Goal: Task Accomplishment & Management: Complete application form

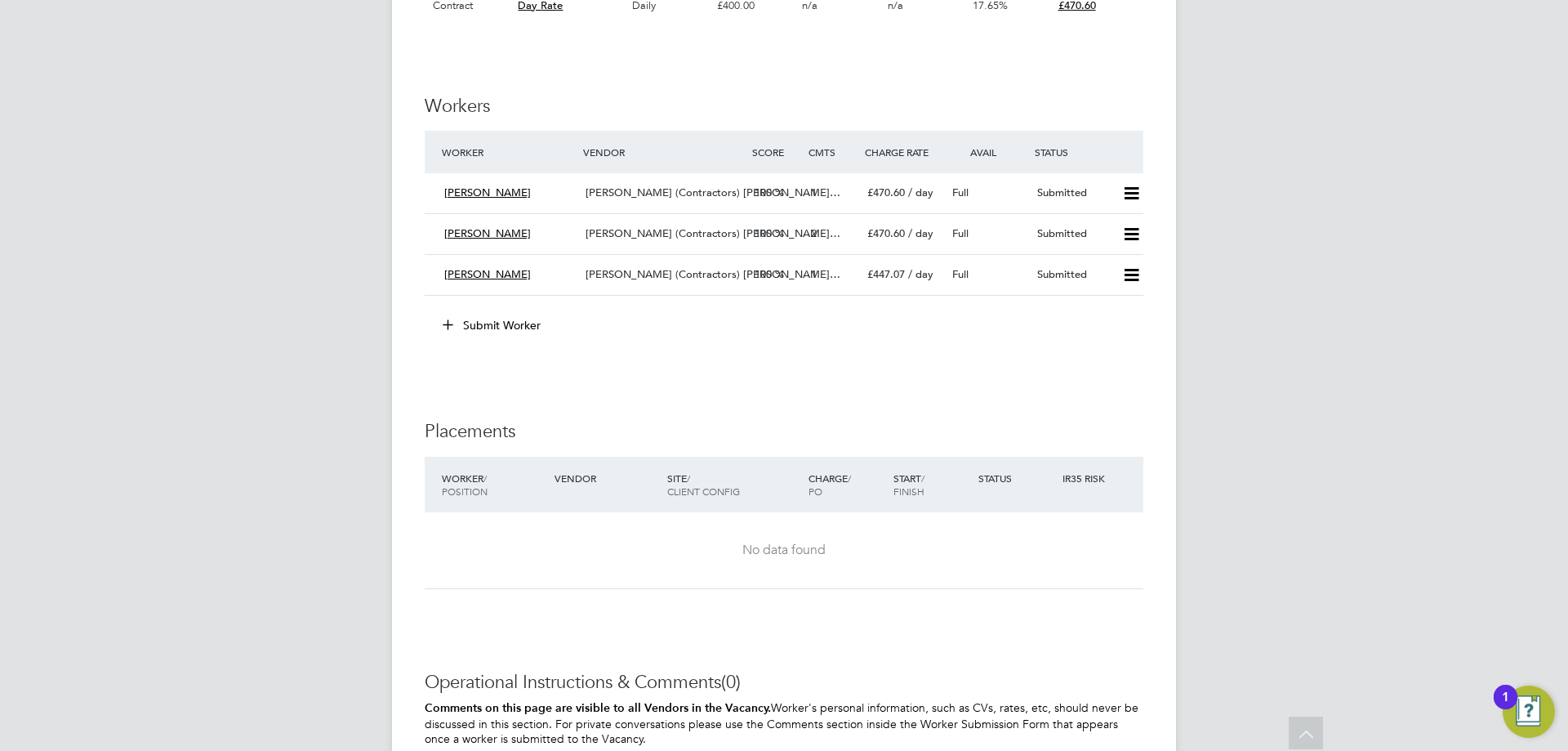
click at [501, 326] on button "Submit Worker" at bounding box center [492, 325] width 122 height 26
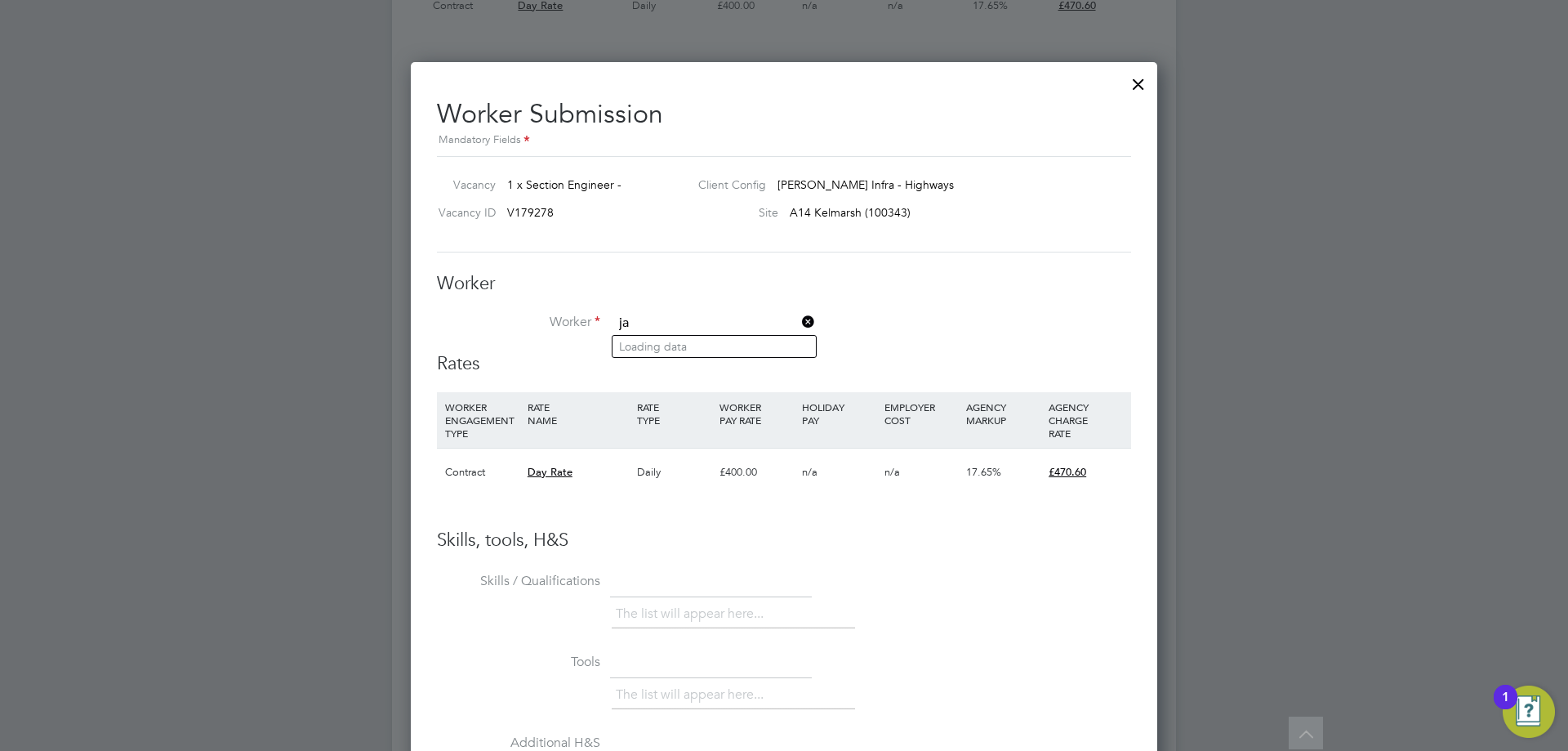
type input "j"
click at [636, 372] on li "+ Add new" at bounding box center [714, 368] width 204 height 22
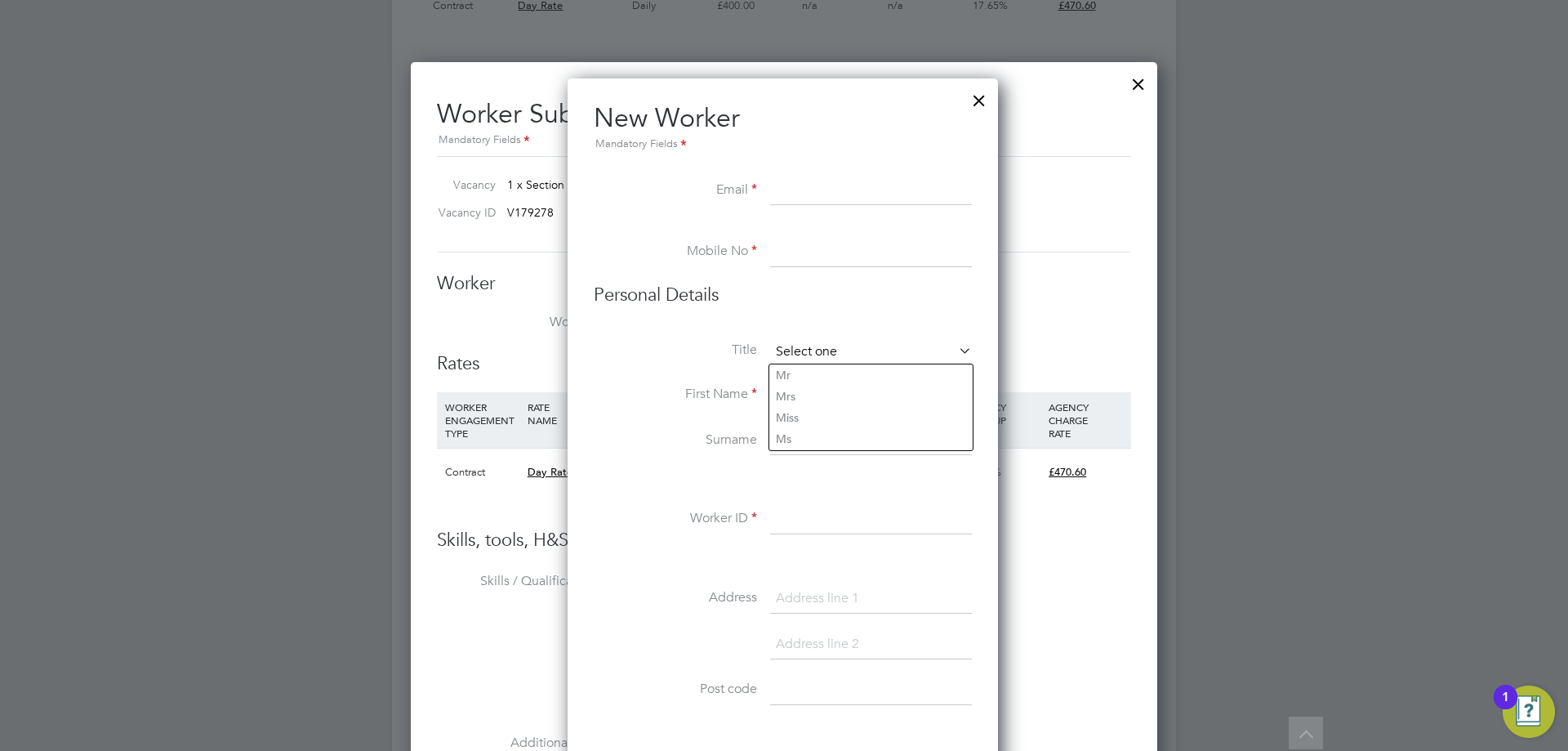
click at [797, 344] on input at bounding box center [871, 352] width 202 height 25
click at [800, 372] on li "Mr" at bounding box center [871, 375] width 204 height 21
type input "Mr"
click at [789, 391] on input at bounding box center [871, 396] width 202 height 29
type input "Jack"
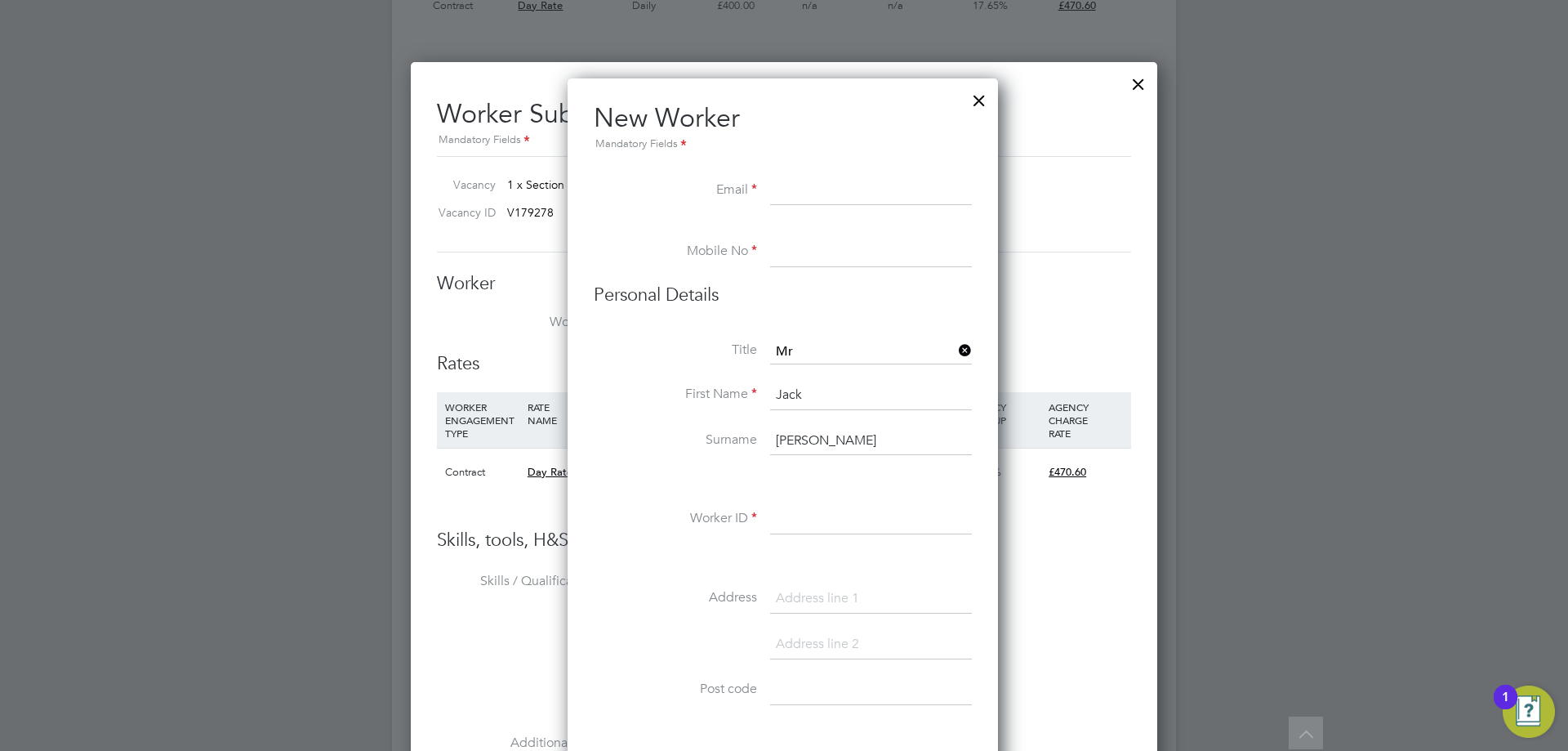
type input "Davenport"
click at [799, 252] on input at bounding box center [871, 252] width 202 height 29
click at [788, 190] on input at bounding box center [871, 191] width 202 height 29
click at [779, 251] on input at bounding box center [871, 252] width 202 height 29
click at [799, 185] on input at bounding box center [871, 191] width 202 height 29
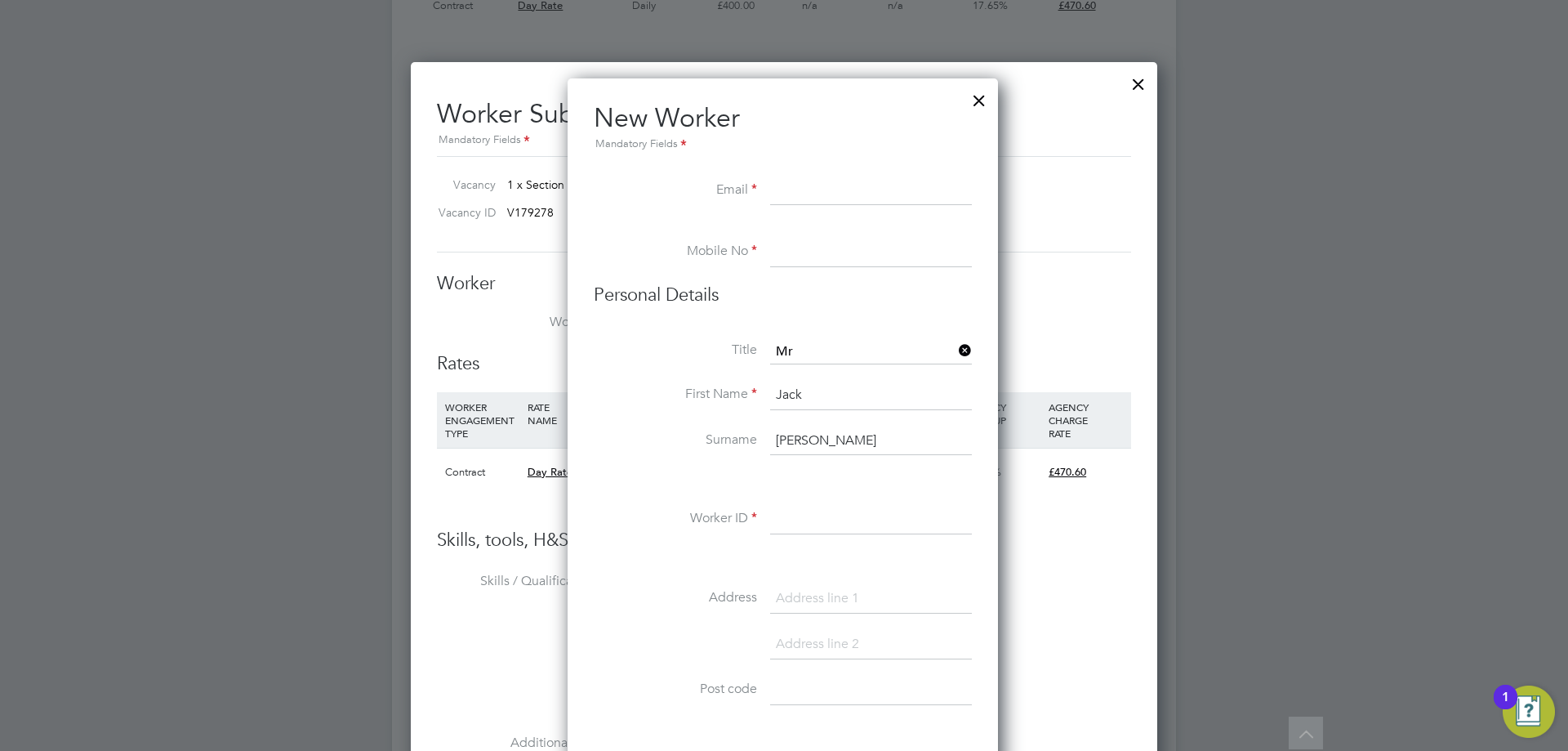
click at [803, 188] on input at bounding box center [871, 191] width 202 height 29
paste input "jack.davenport2@hotmail.com"
type input "jack.davenport2@hotmail.com"
click at [821, 253] on input at bounding box center [871, 252] width 202 height 29
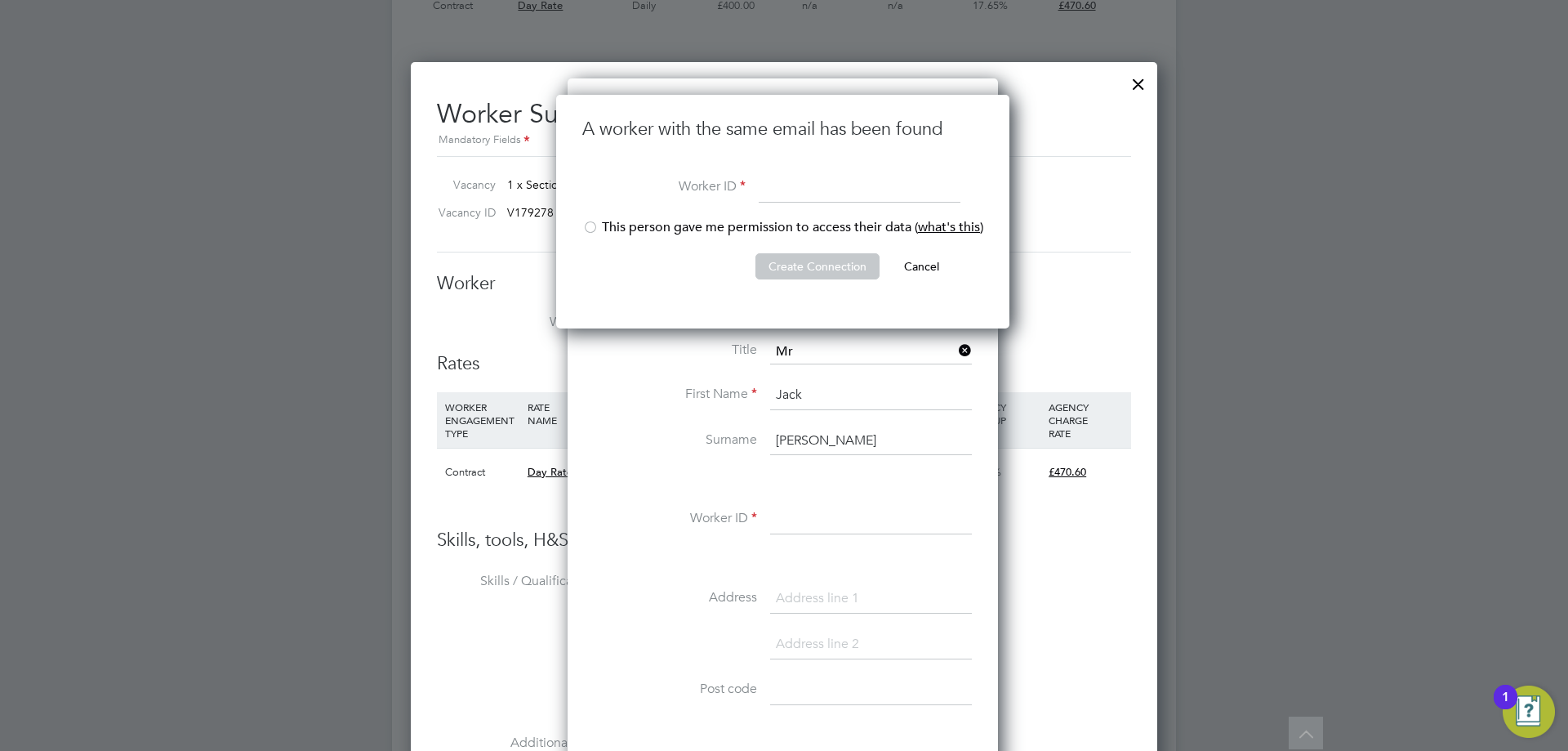
drag, startPoint x: 584, startPoint y: 226, endPoint x: 598, endPoint y: 221, distance: 14.9
click at [585, 226] on div at bounding box center [590, 229] width 17 height 17
click at [801, 189] on input at bounding box center [860, 189] width 202 height 29
click at [796, 188] on input at bounding box center [860, 189] width 202 height 29
type input "306476"
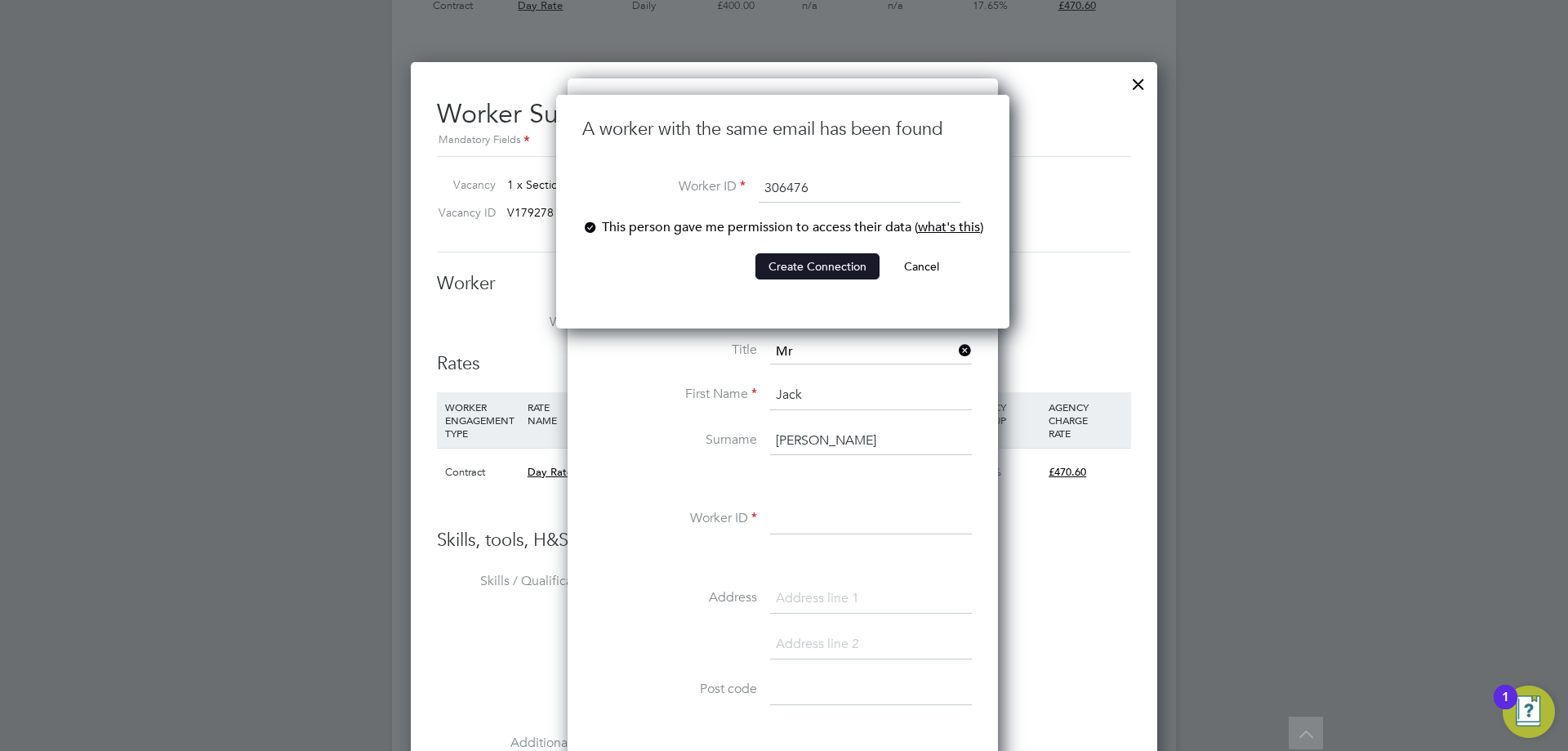
click at [840, 267] on button "Create Connection" at bounding box center [817, 266] width 124 height 26
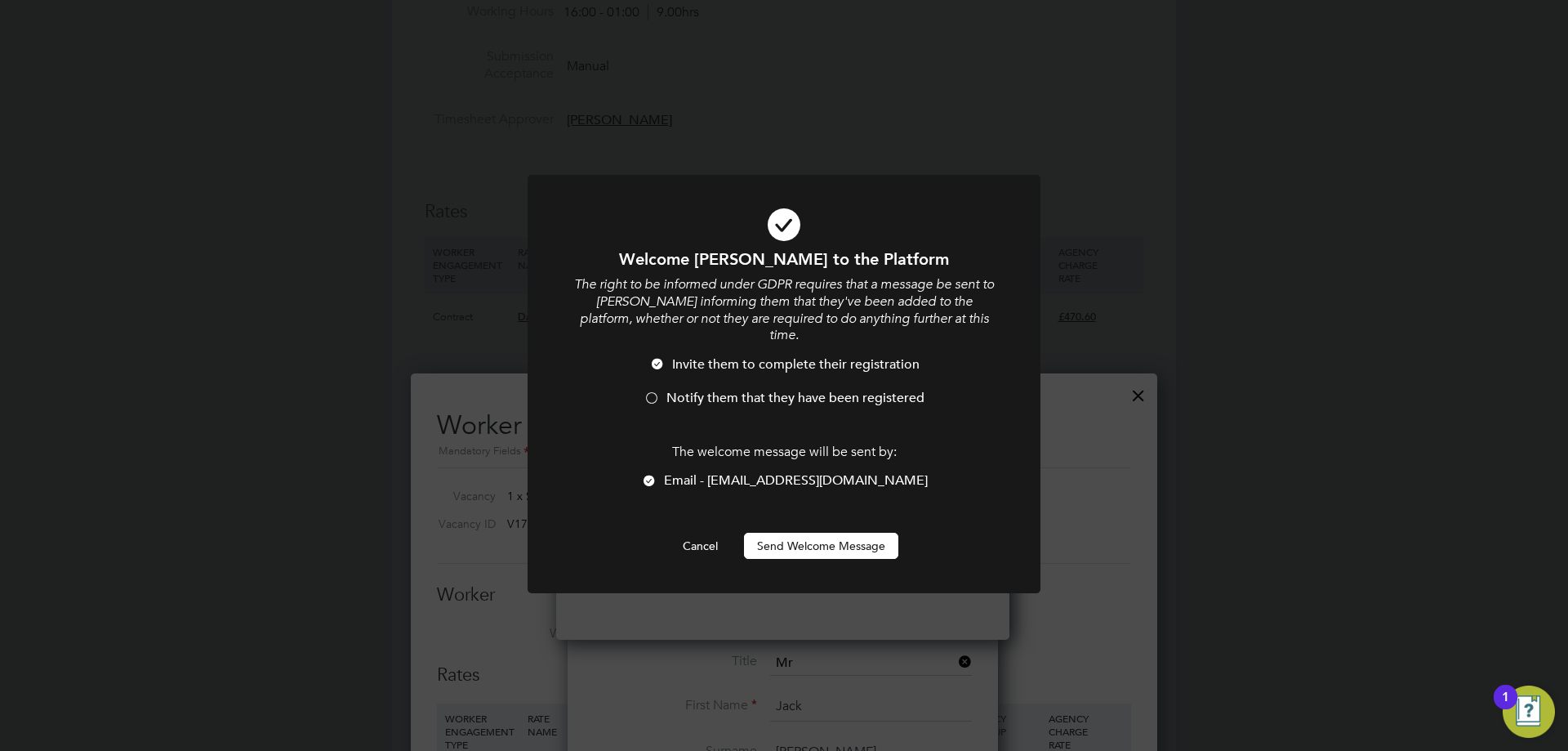
click at [647, 391] on div at bounding box center [652, 399] width 17 height 17
click at [657, 474] on div at bounding box center [649, 482] width 17 height 17
click at [806, 532] on button "Send Welcome Message" at bounding box center [822, 545] width 154 height 26
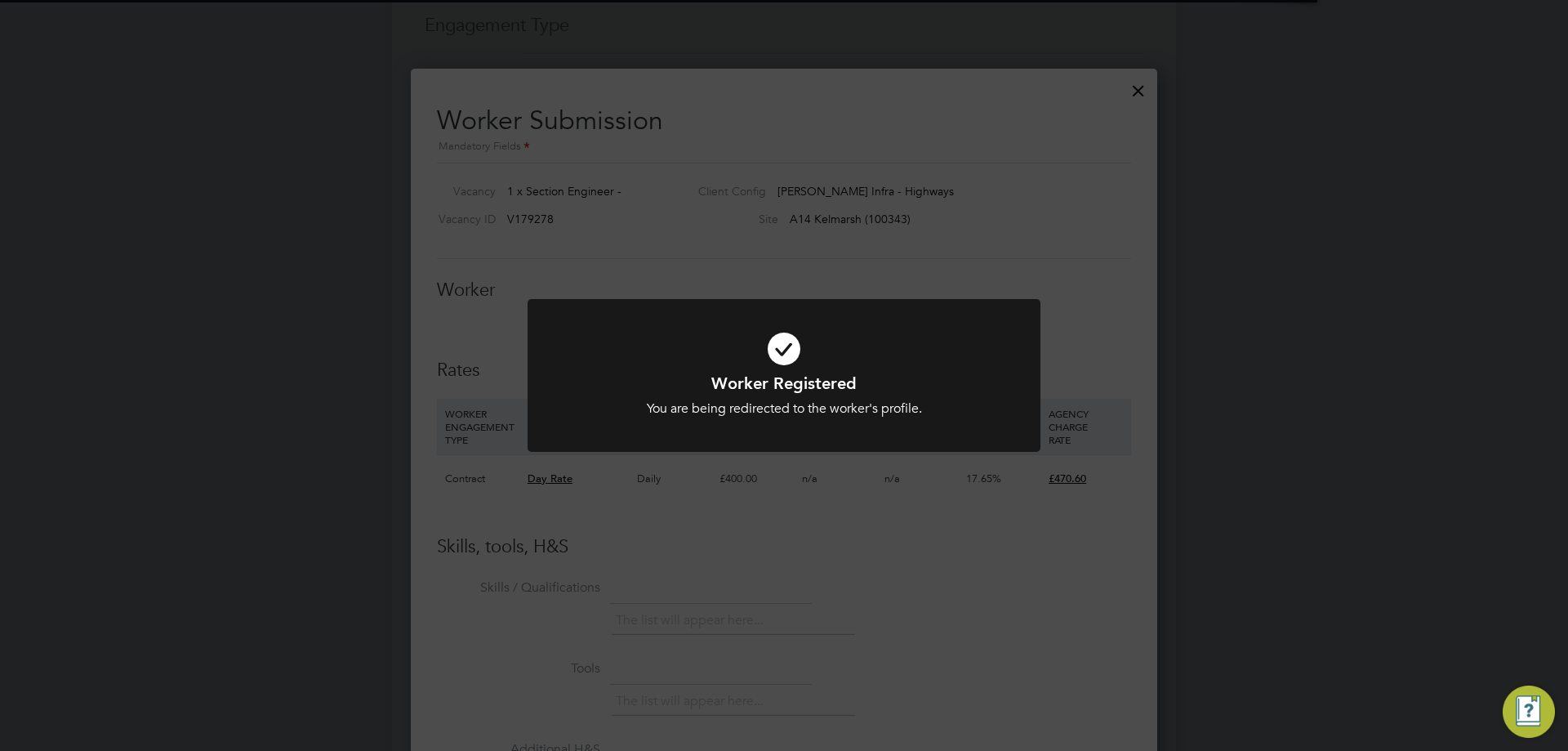
scroll to position [1062, 0]
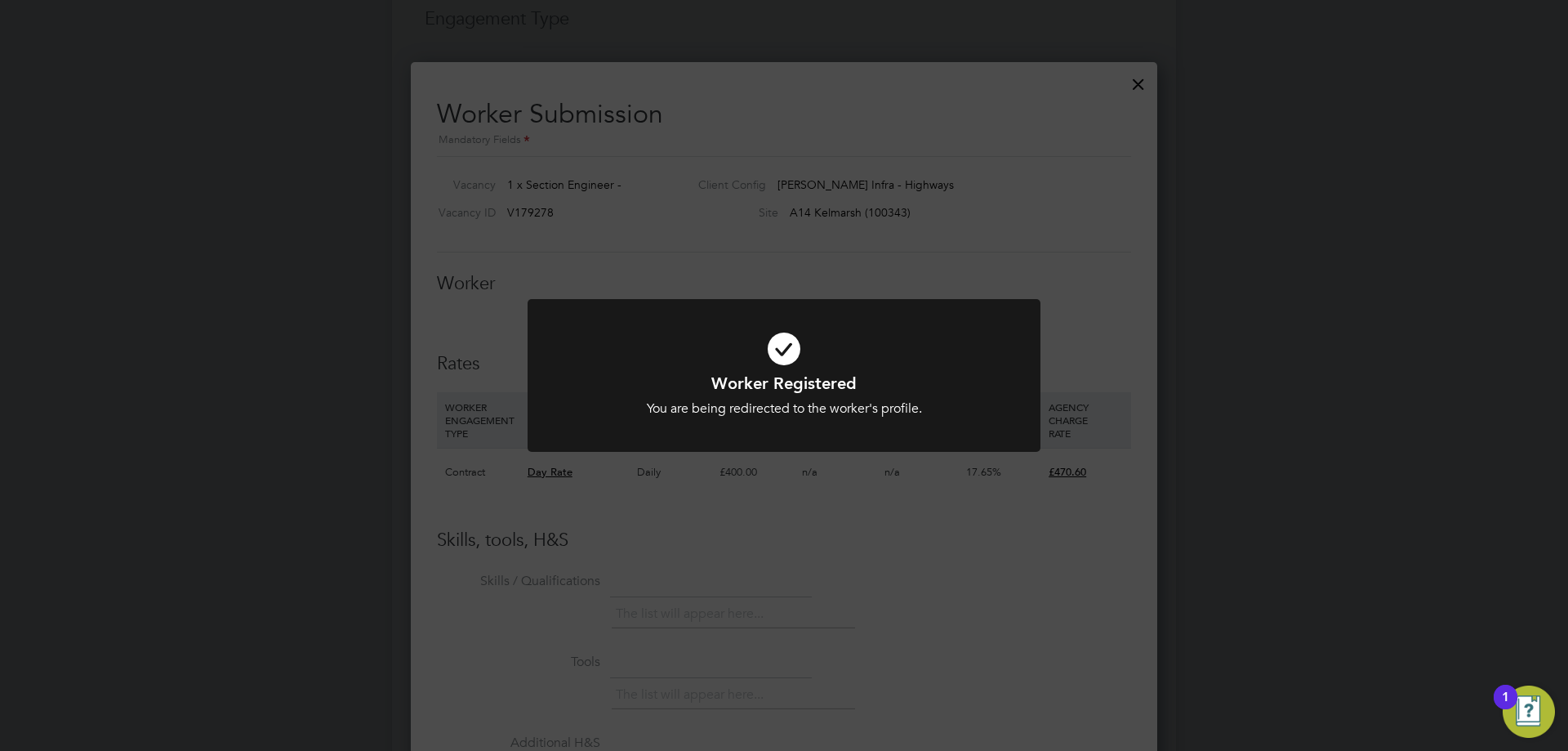
click at [732, 378] on h1 "Worker Registered" at bounding box center [784, 383] width 425 height 21
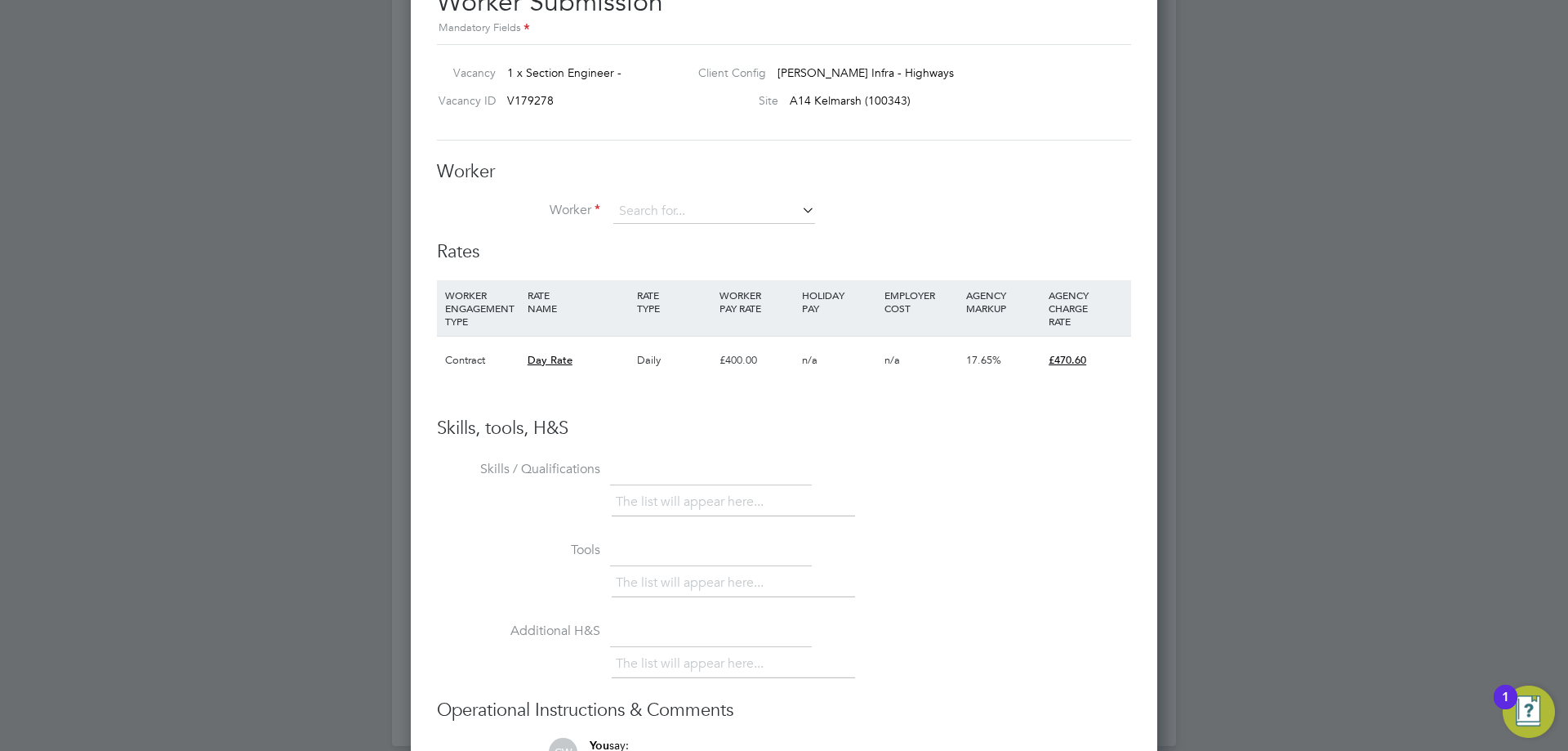
scroll to position [1223, 0]
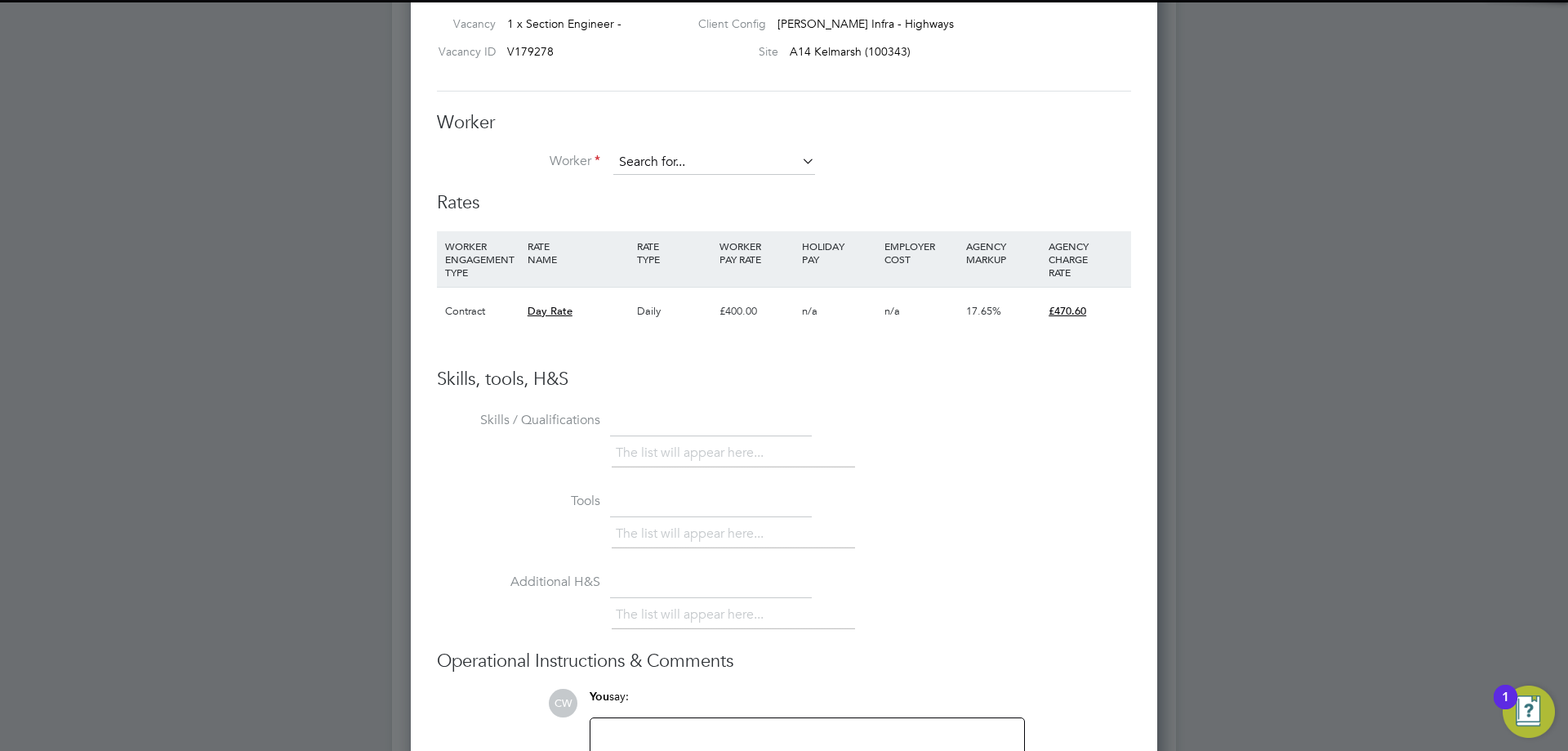
click at [676, 165] on input at bounding box center [714, 163] width 202 height 25
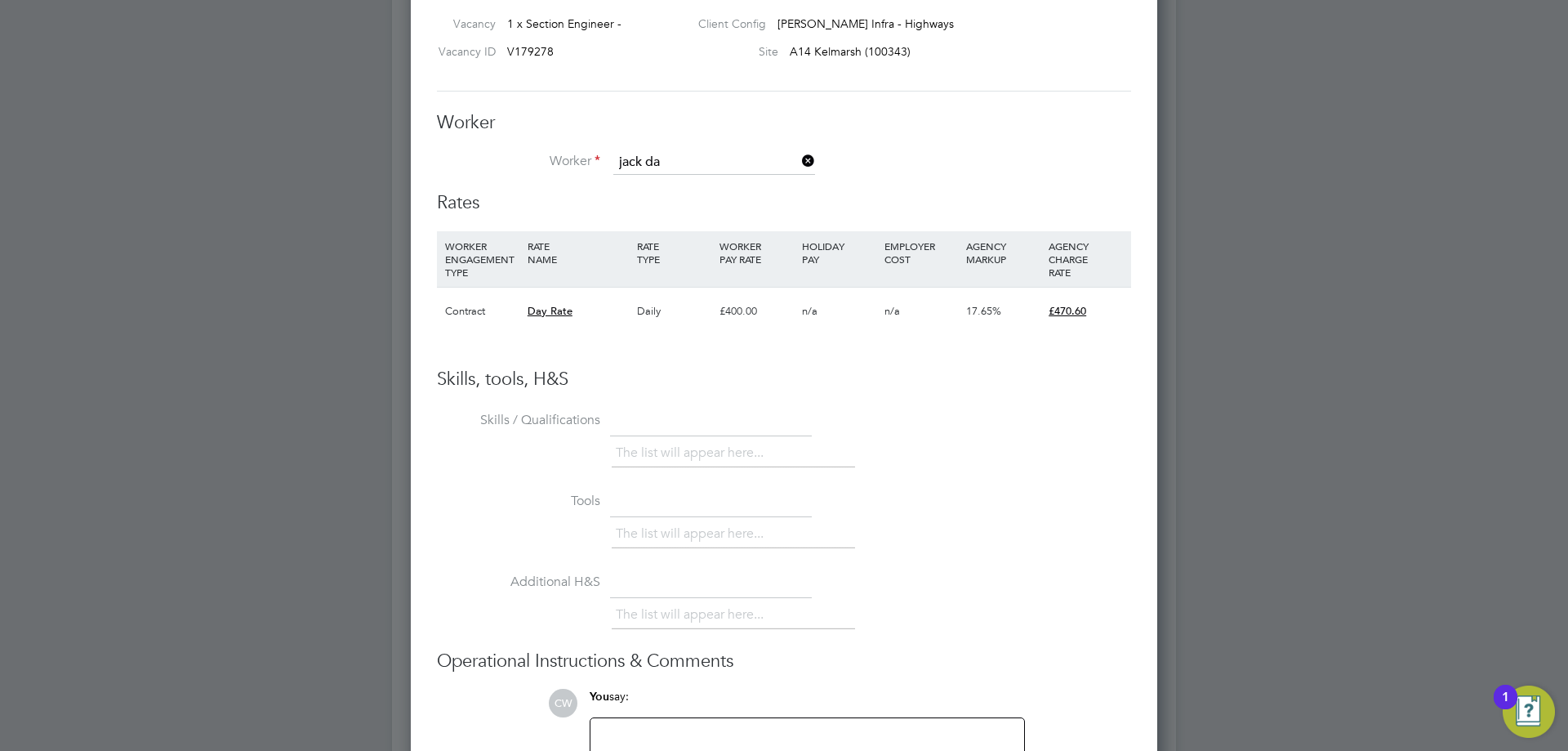
click at [657, 191] on b "Da" at bounding box center [655, 185] width 16 height 14
type input "Jack Davenport (306476)"
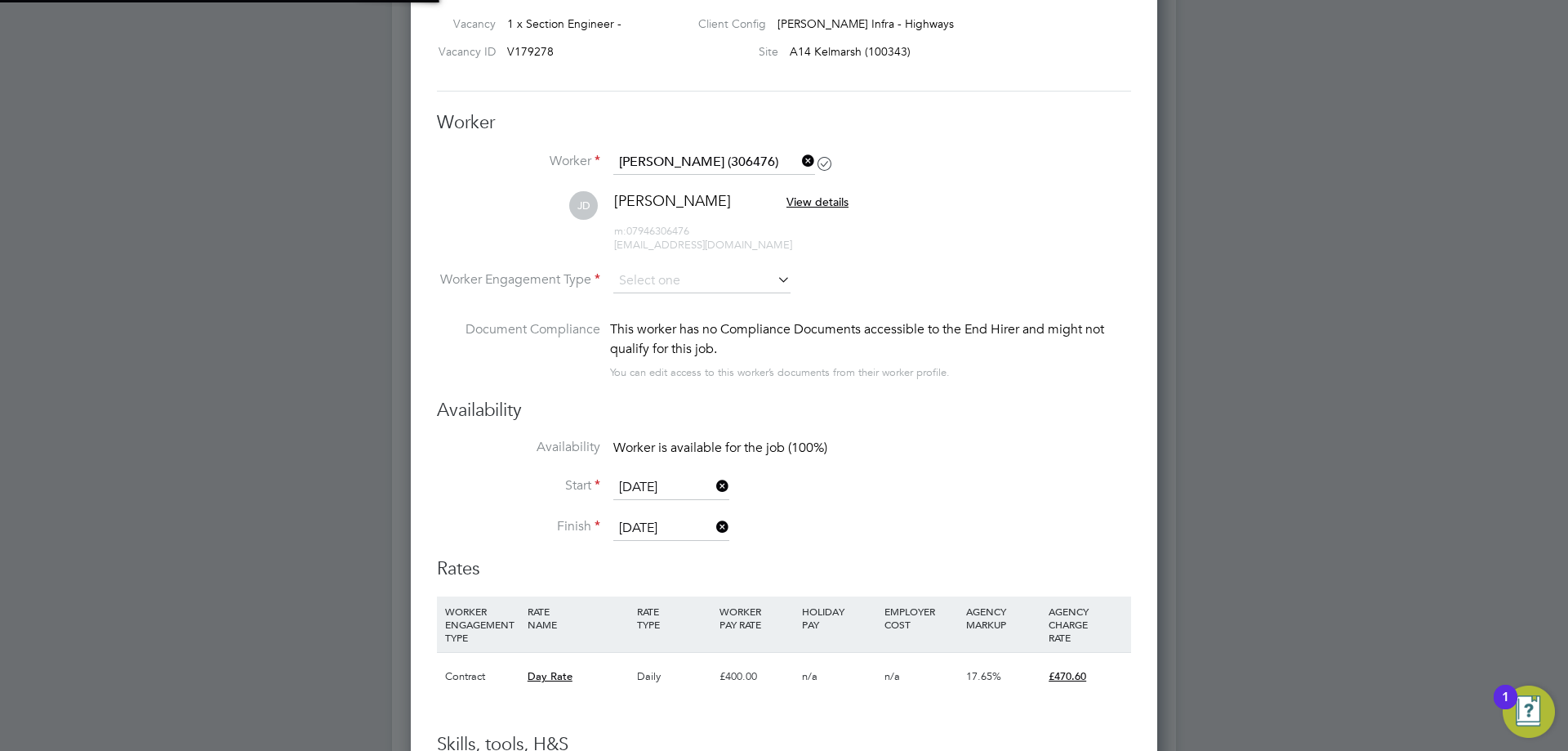
scroll to position [1358, 747]
type input "29 Nov 2025"
click at [668, 277] on input at bounding box center [701, 282] width 177 height 25
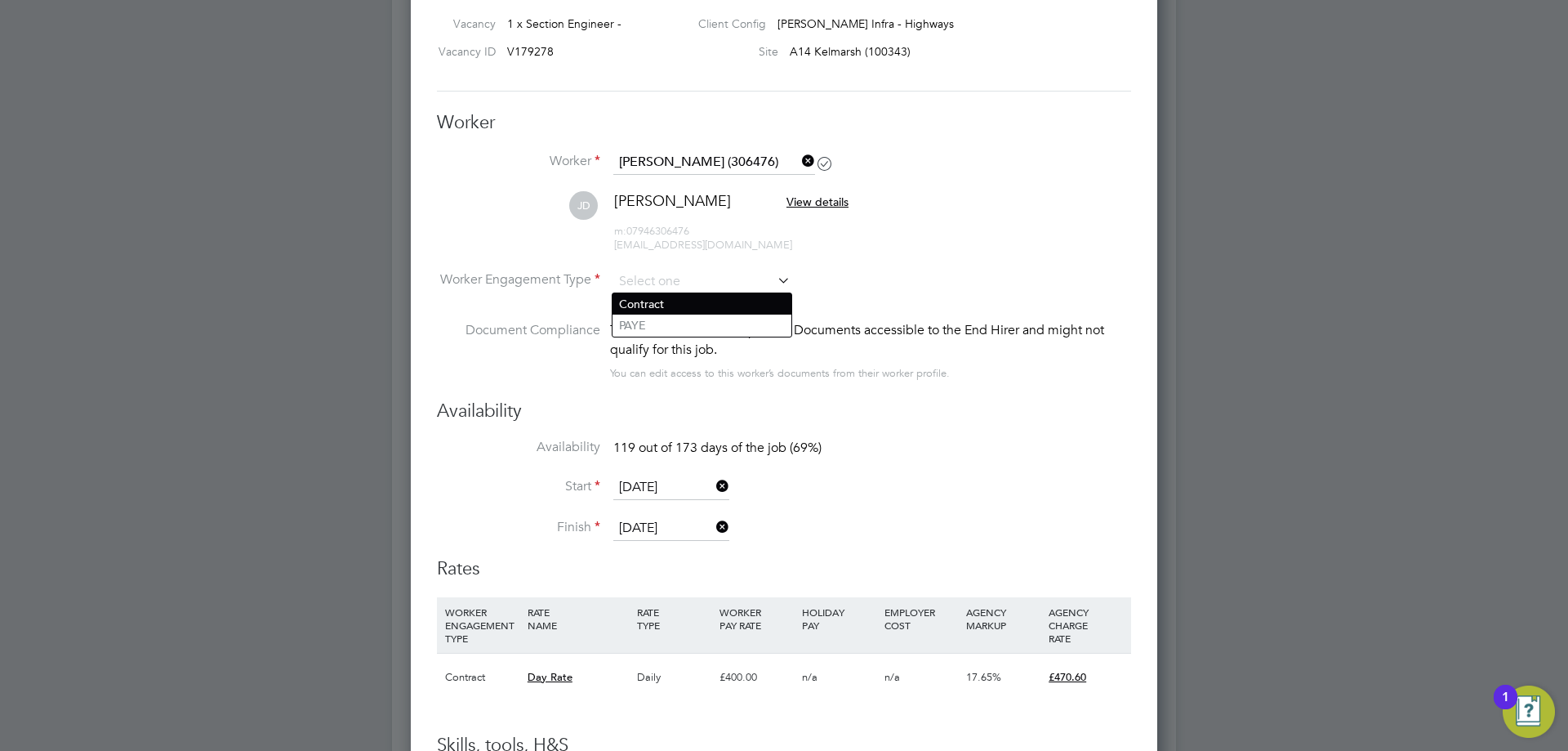
click at [671, 304] on li "Contract" at bounding box center [701, 303] width 179 height 21
type input "Contract"
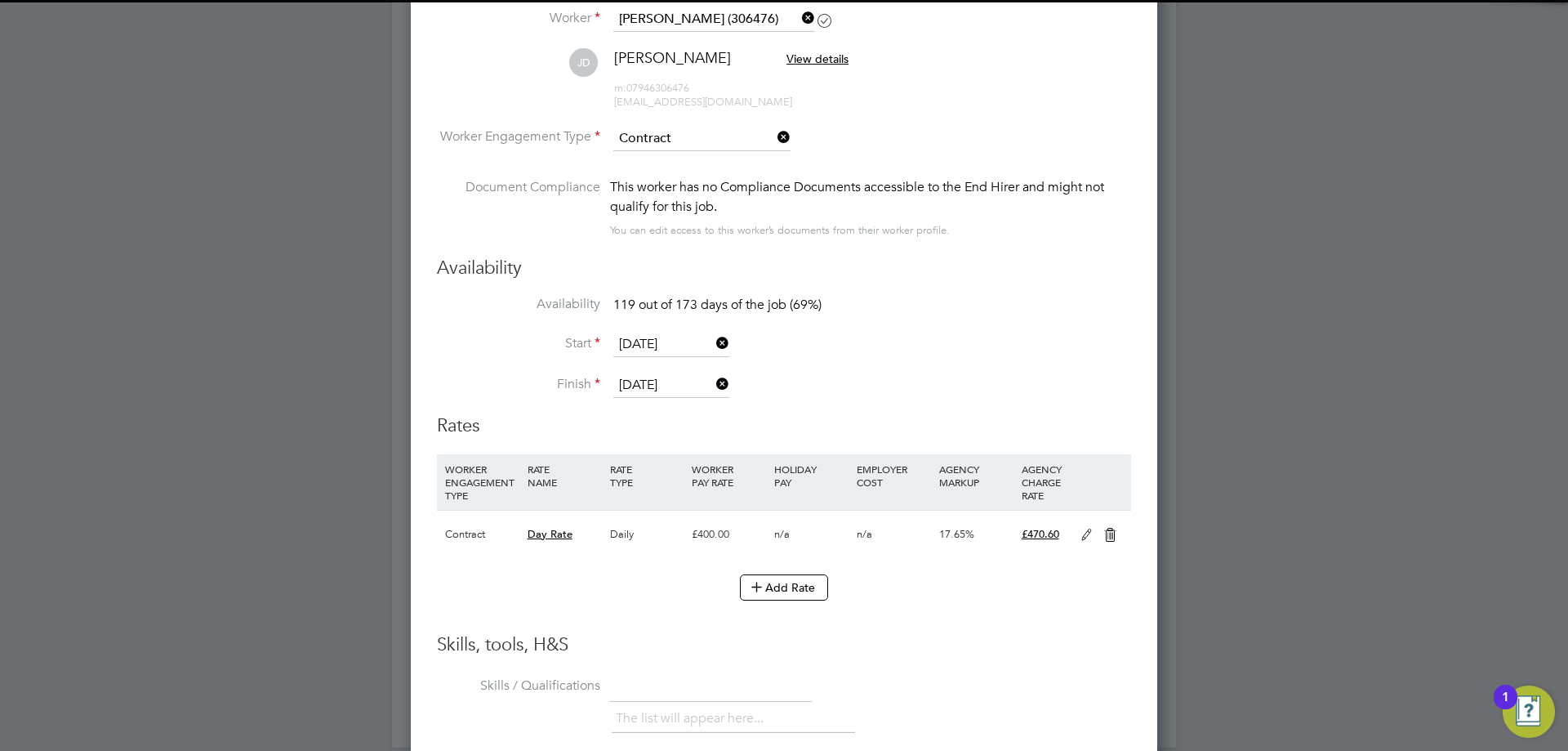
scroll to position [1468, 0]
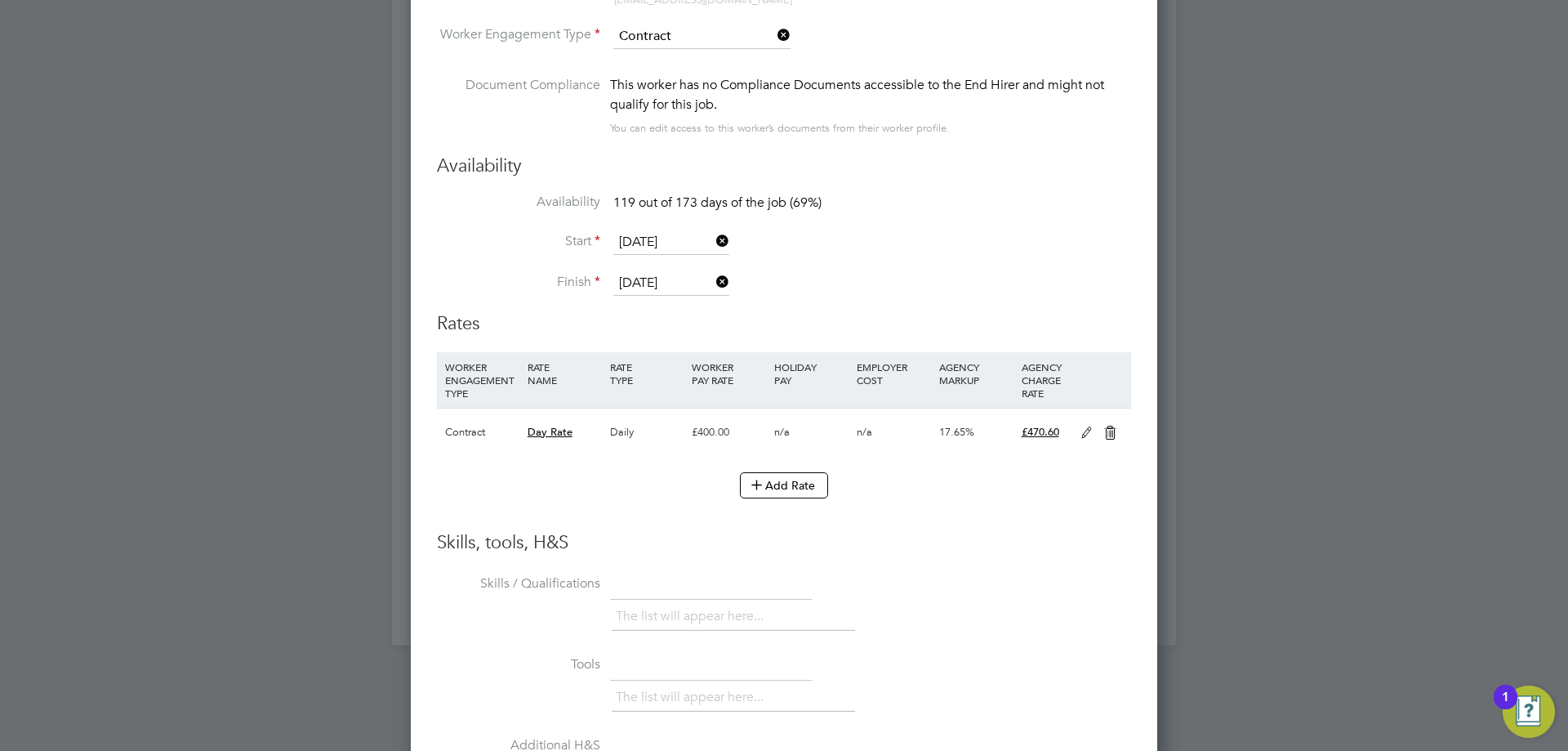
click at [1085, 432] on icon at bounding box center [1087, 432] width 20 height 13
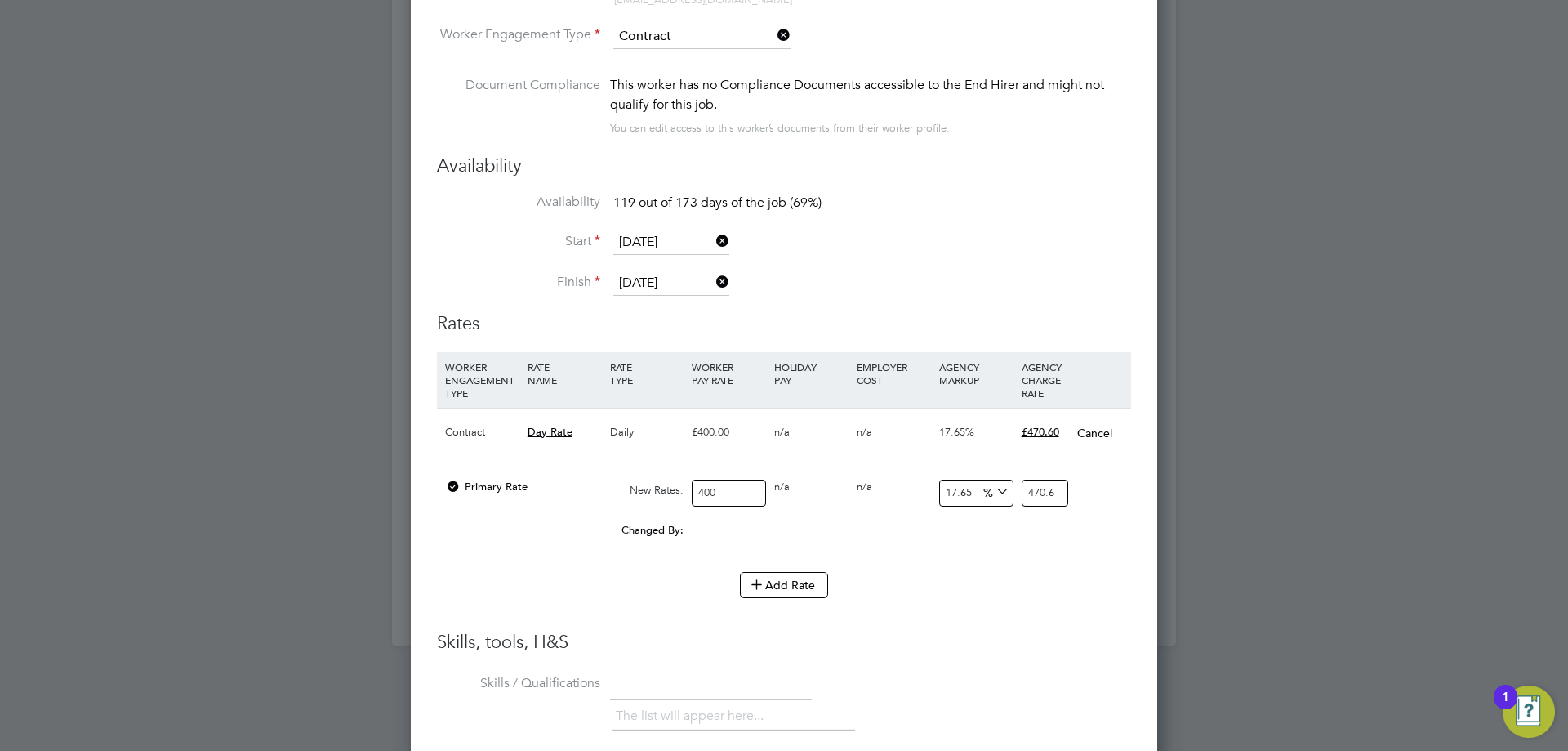
scroll to position [1500, 747]
click at [720, 492] on input "400" at bounding box center [729, 492] width 74 height 27
type input "40"
type input "47.06"
type input "4"
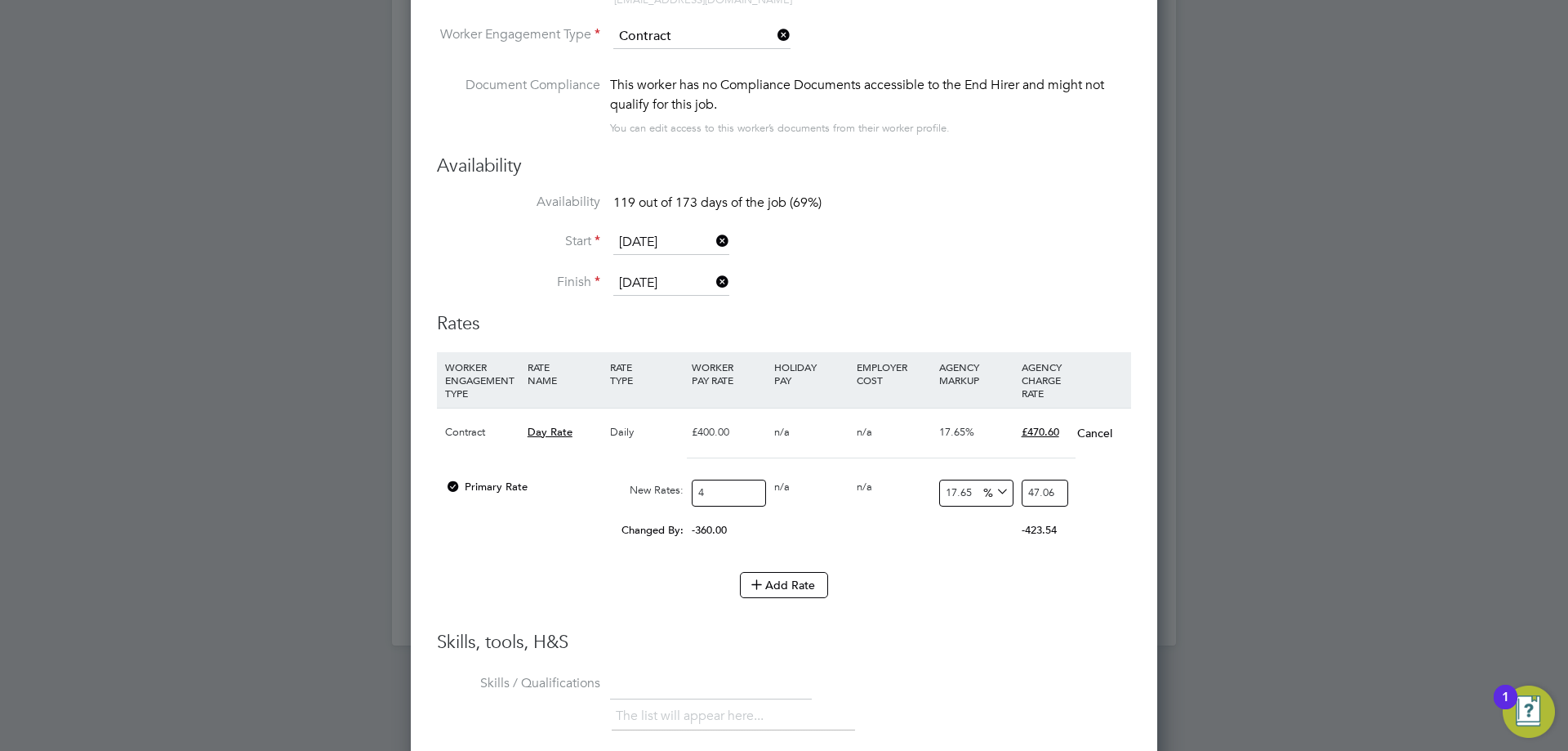
type input "4.706"
type input "47"
type input "55.2955"
type input "475"
type input "558.8375"
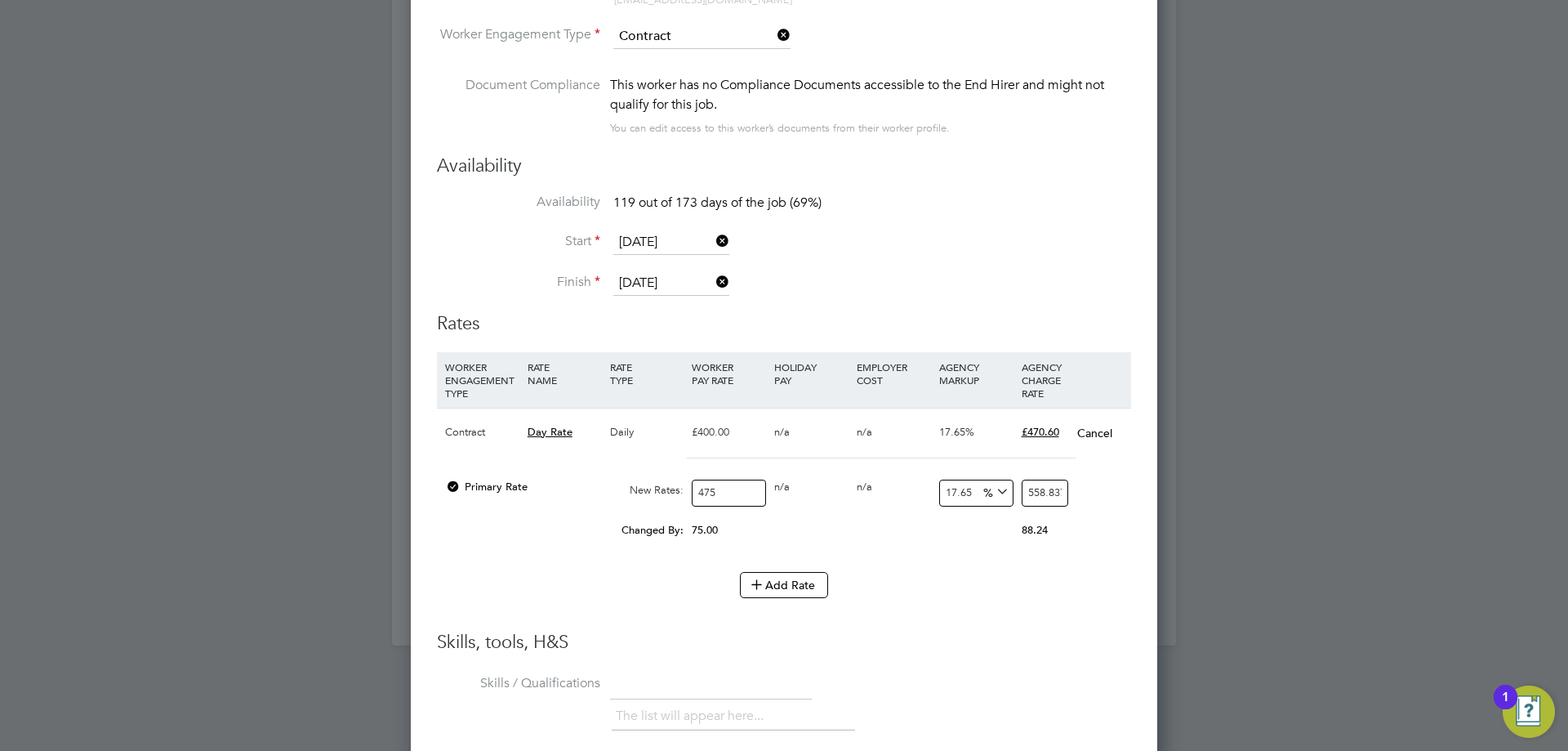
click at [951, 562] on li "WORKER ENGAGEMENT TYPE RATE NAME RATE TYPE WORKER PAY RATE HOLIDAY PAY EMPLOYER…" at bounding box center [784, 461] width 694 height 219
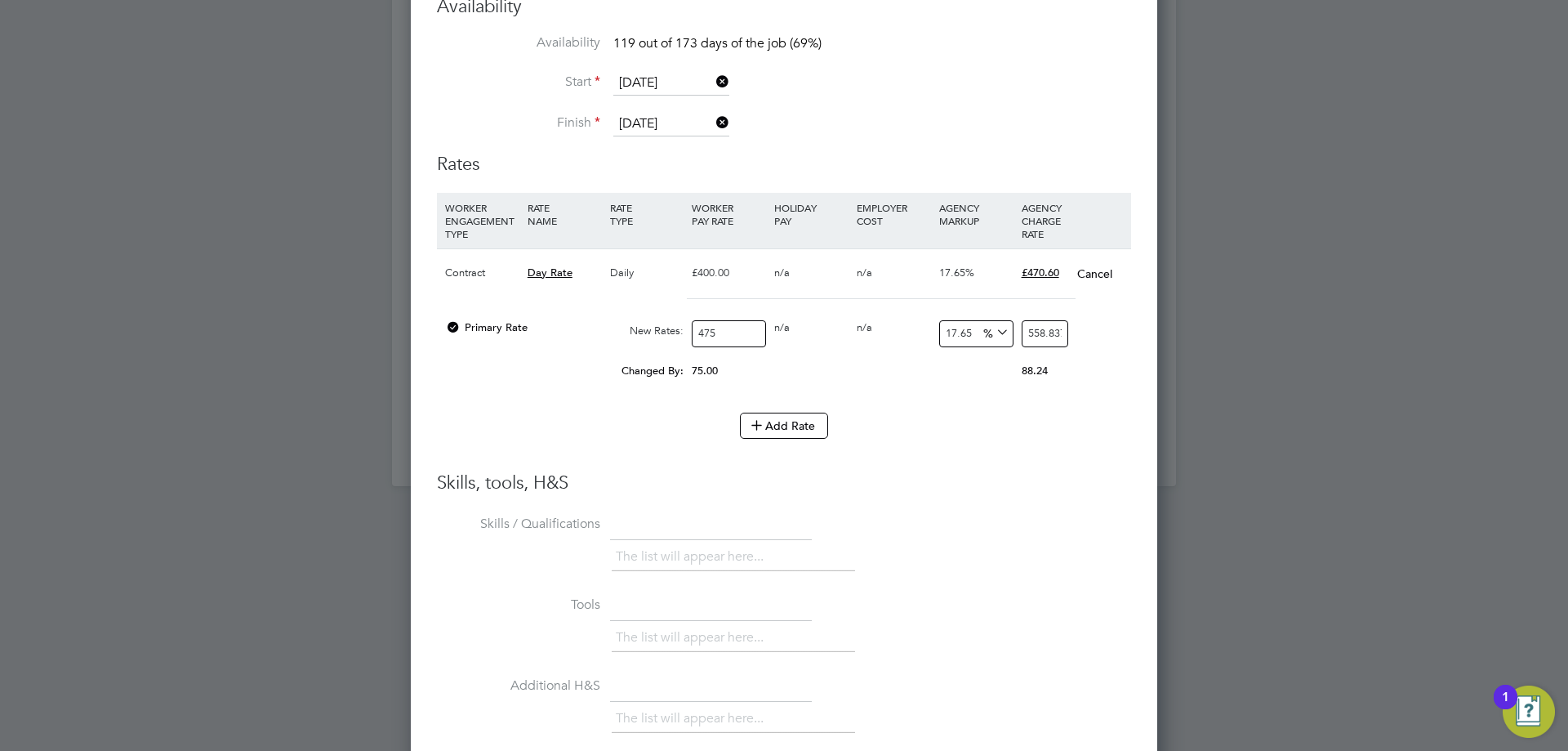
scroll to position [1709, 0]
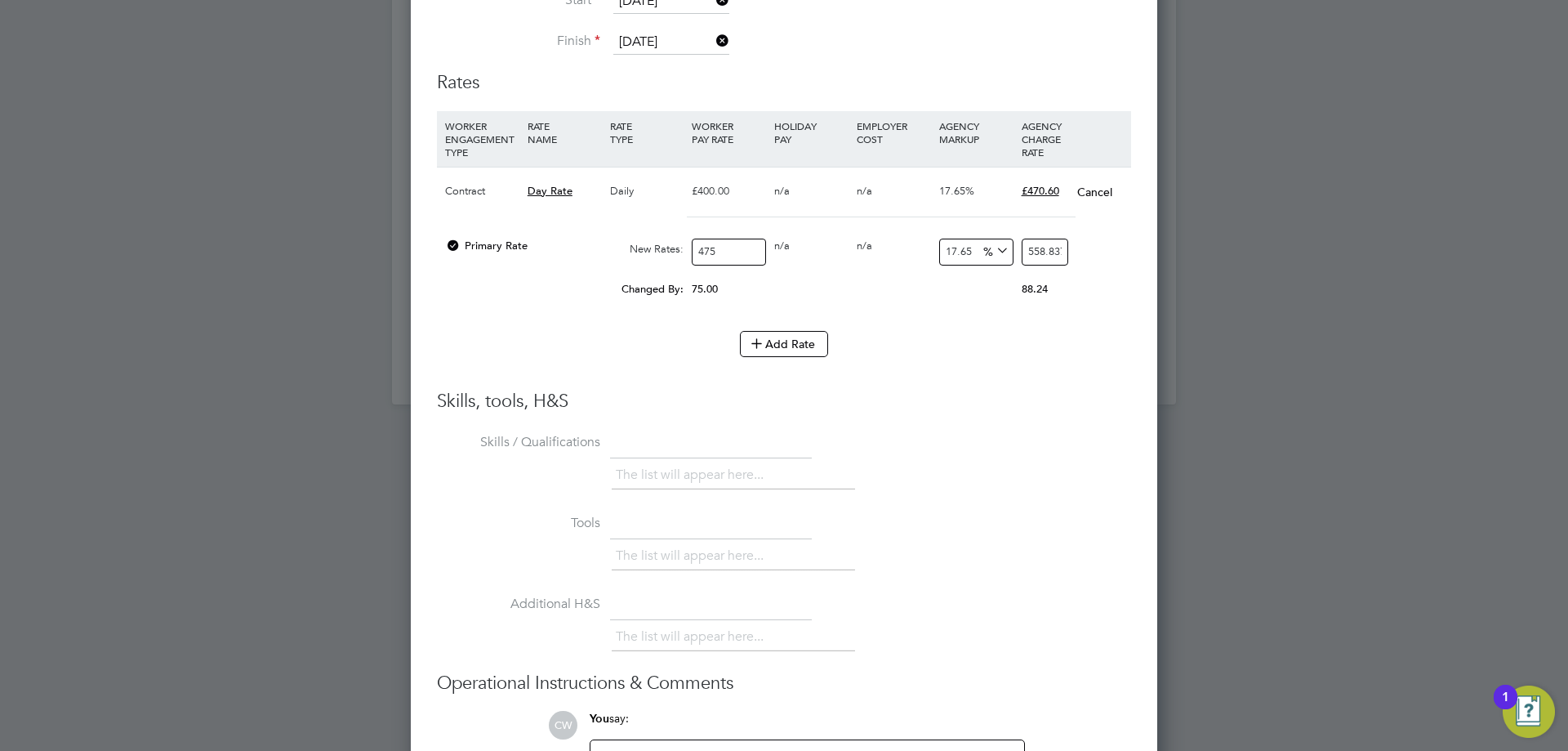
drag, startPoint x: 730, startPoint y: 248, endPoint x: 703, endPoint y: 252, distance: 27.3
click at [703, 252] on input "475" at bounding box center [729, 252] width 74 height 27
type input "42"
type input "49.413"
type input "425"
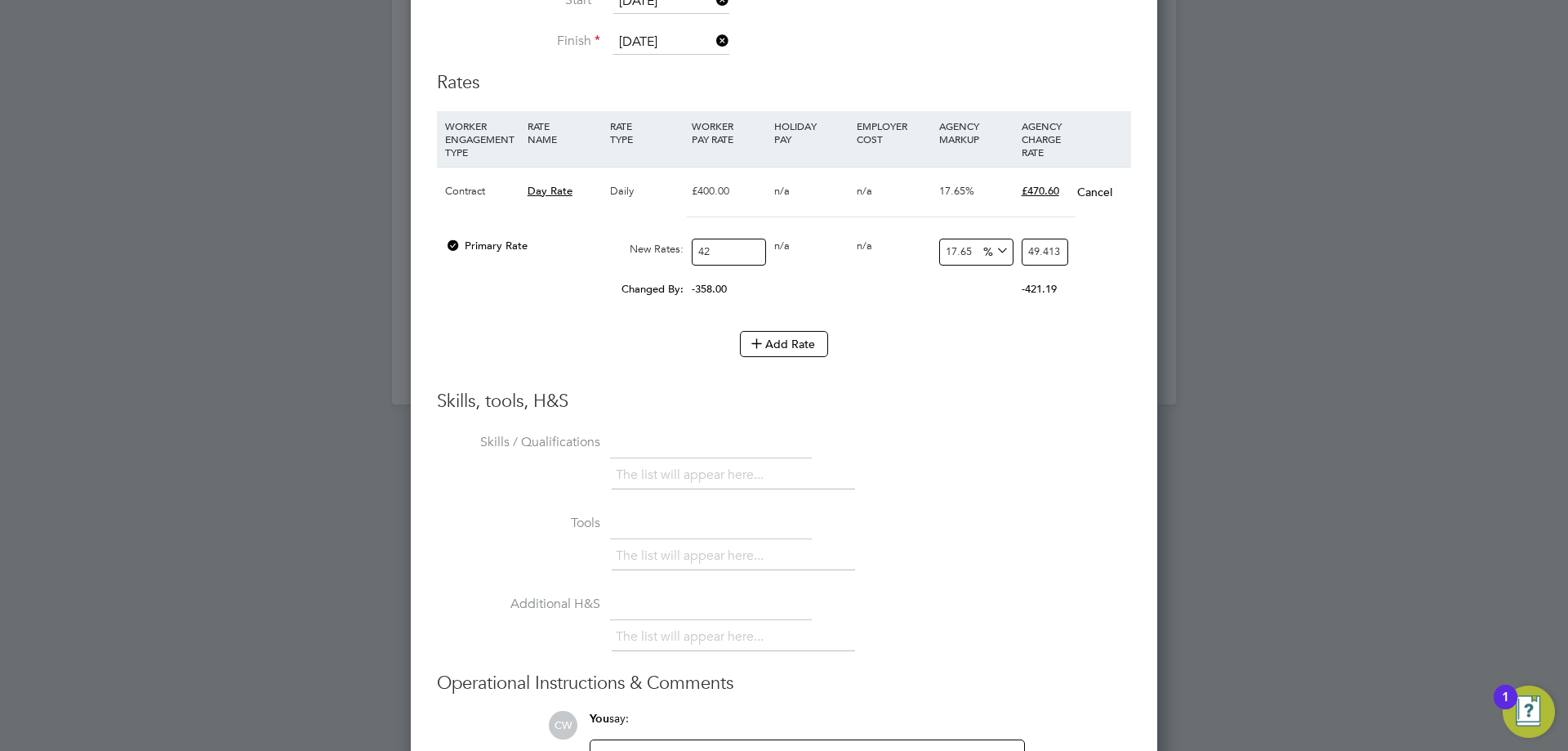
type input "500.0125"
type input "425"
click at [888, 321] on li "WORKER ENGAGEMENT TYPE RATE NAME RATE TYPE WORKER PAY RATE HOLIDAY PAY EMPLOYER…" at bounding box center [784, 220] width 694 height 219
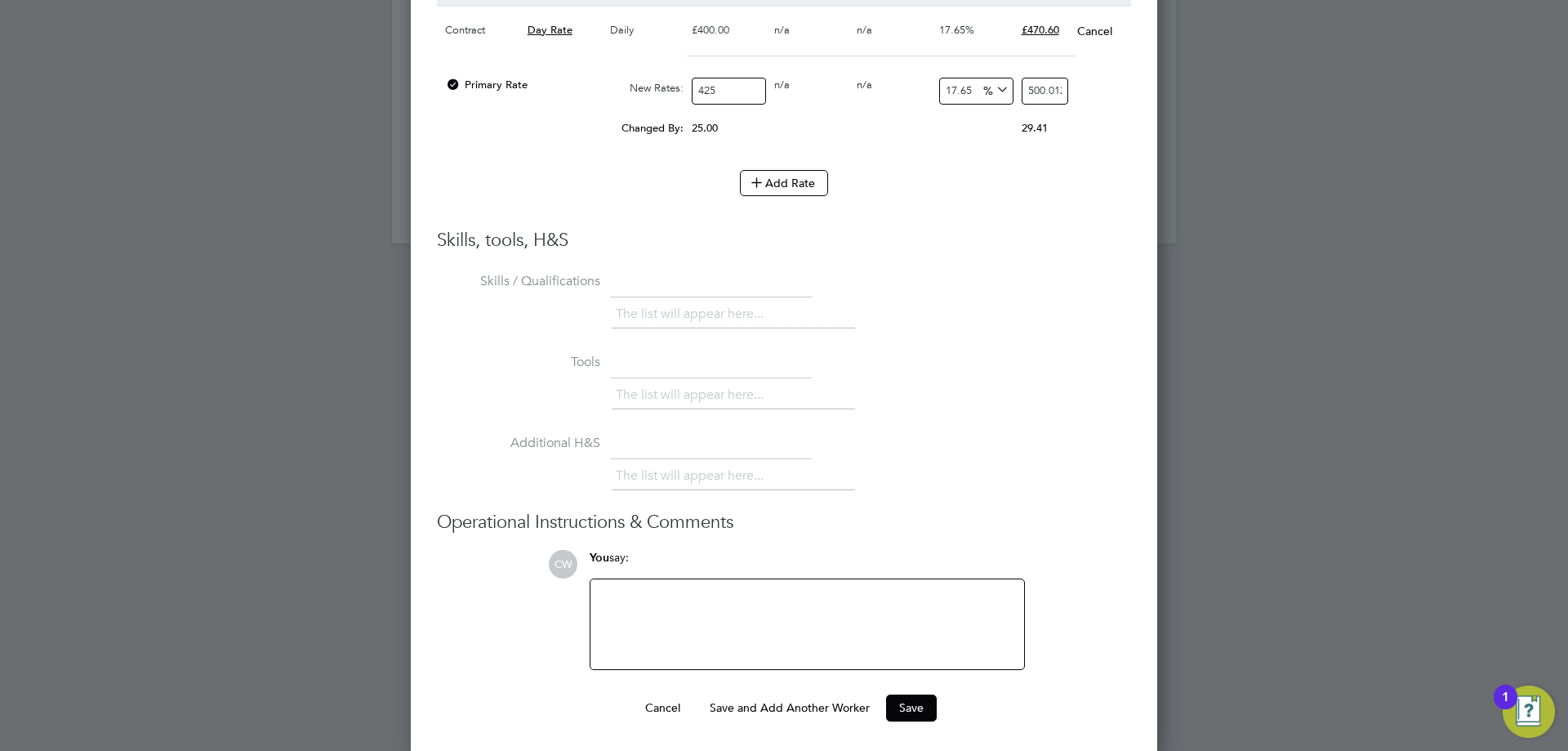
scroll to position [1872, 0]
click at [778, 179] on button "Add Rate" at bounding box center [784, 180] width 88 height 26
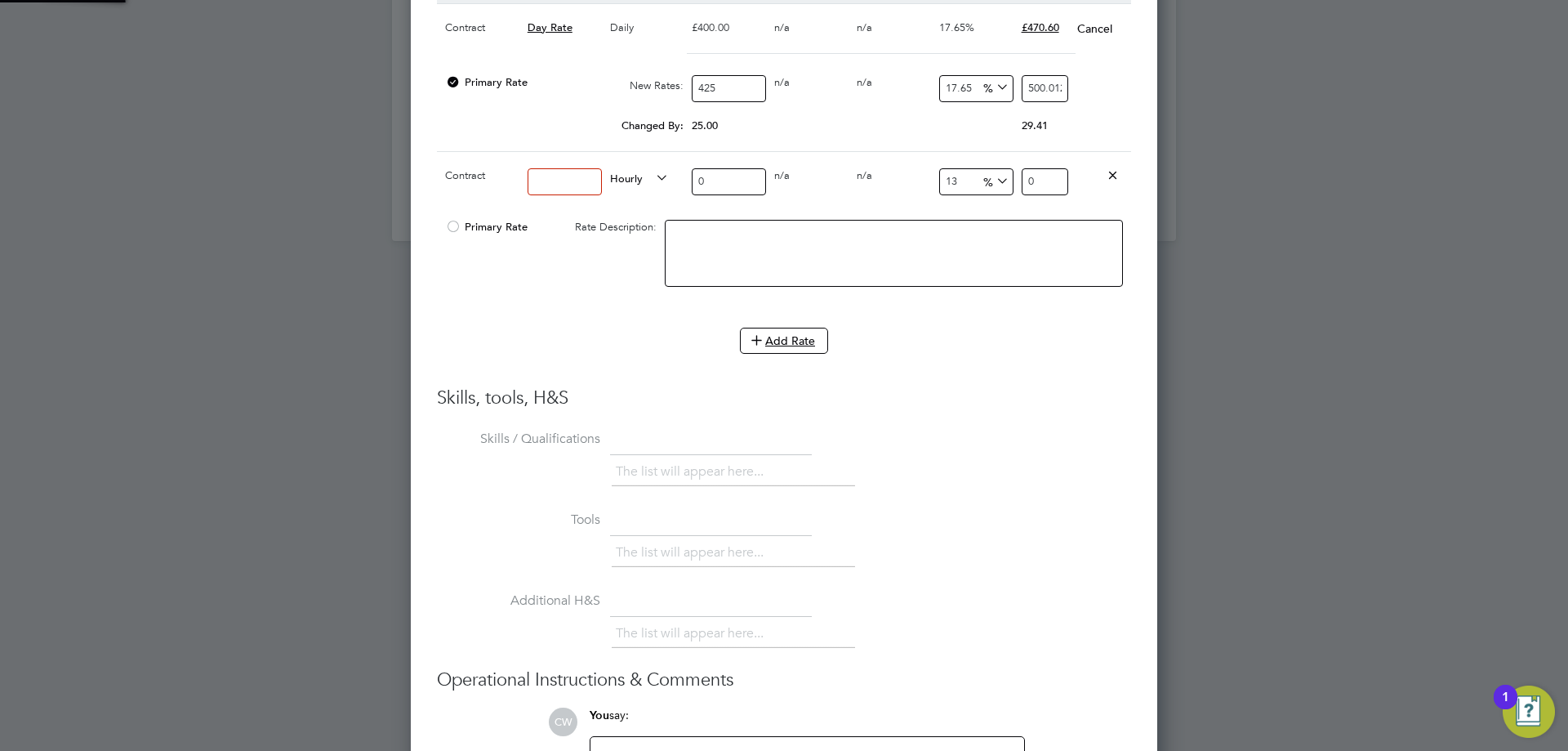
scroll to position [1660, 747]
click at [556, 177] on input at bounding box center [565, 181] width 74 height 27
click at [627, 176] on span "Hourly" at bounding box center [640, 177] width 59 height 18
click at [631, 209] on li "DAILY" at bounding box center [638, 216] width 71 height 20
click at [566, 180] on input at bounding box center [565, 181] width 74 height 27
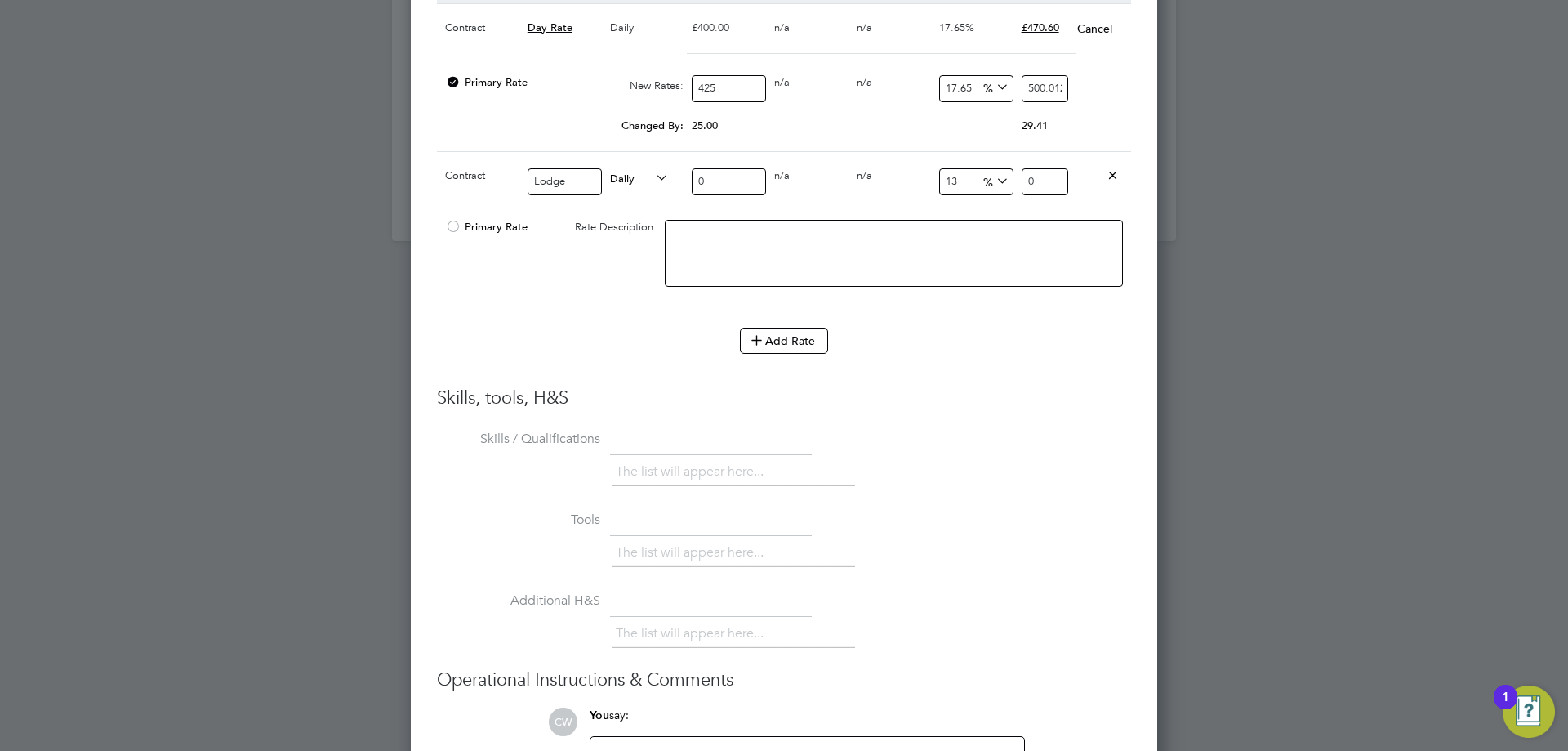
type input "Lodge"
drag, startPoint x: 715, startPoint y: 182, endPoint x: 634, endPoint y: 183, distance: 81.0
click at [640, 180] on div "Contract Lodge Daily 0 0 n/a 0 n/a 13 0 % 0" at bounding box center [784, 182] width 694 height 61
type input "5"
type input "5.65"
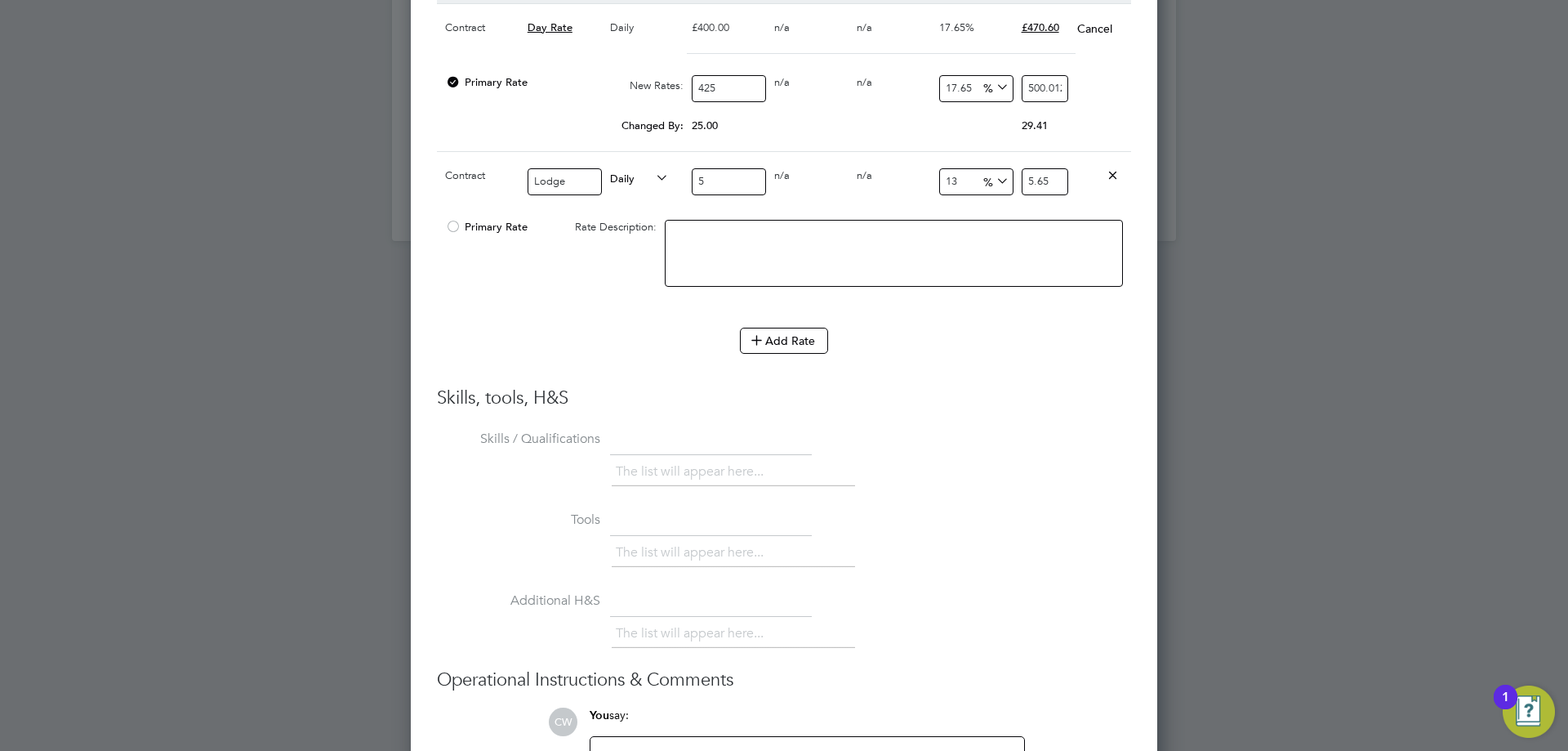
type input "50"
type input "56.5"
type input "50"
click at [1078, 358] on li "Add Rate" at bounding box center [784, 349] width 694 height 42
drag, startPoint x: 975, startPoint y: 186, endPoint x: 885, endPoint y: 174, distance: 90.8
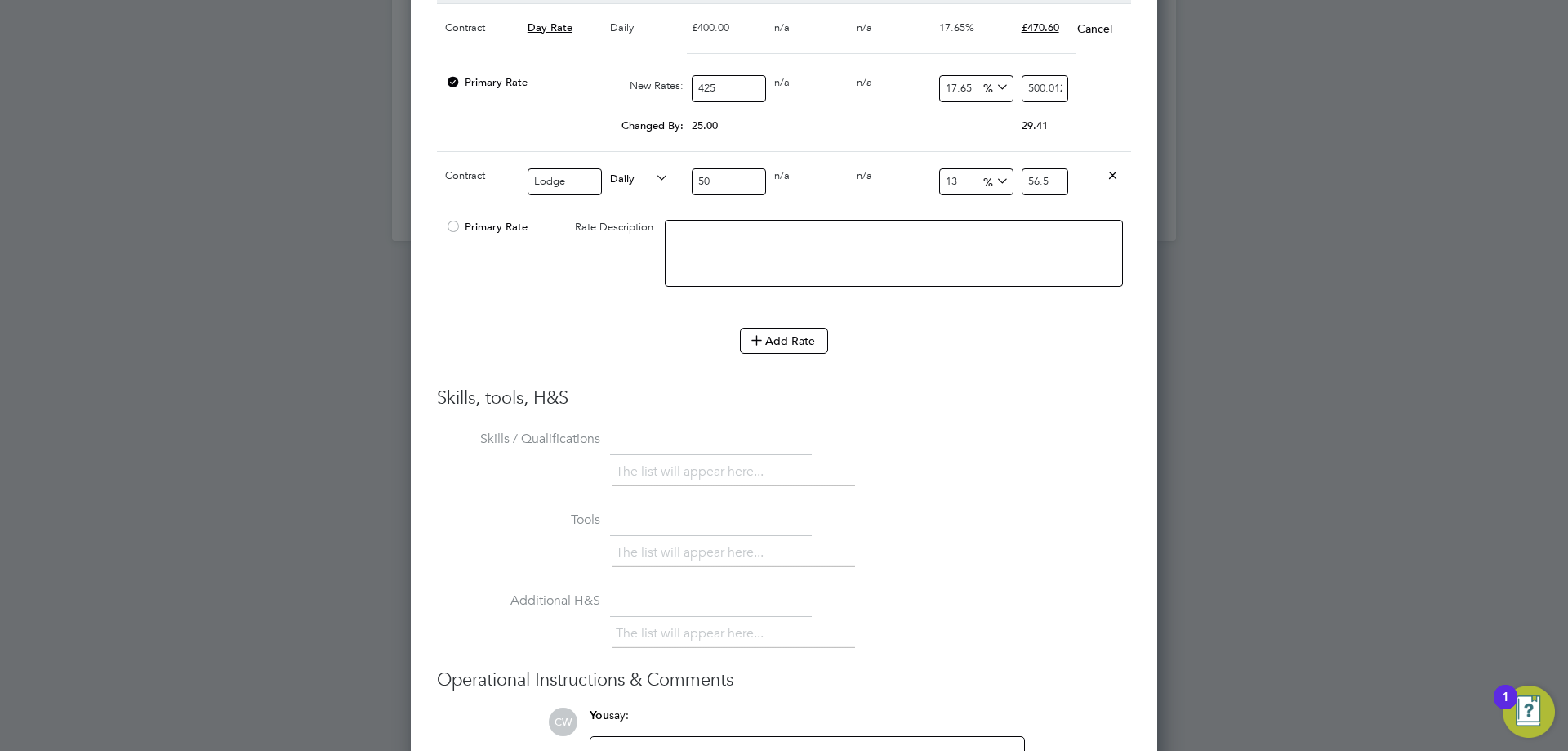
click at [885, 174] on div "Contract Lodge Daily 50 0 n/a 0 n/a 13 6.5 % 56.5" at bounding box center [784, 182] width 694 height 61
type input "0"
type input "50"
click at [980, 349] on div "Add Rate" at bounding box center [784, 341] width 694 height 26
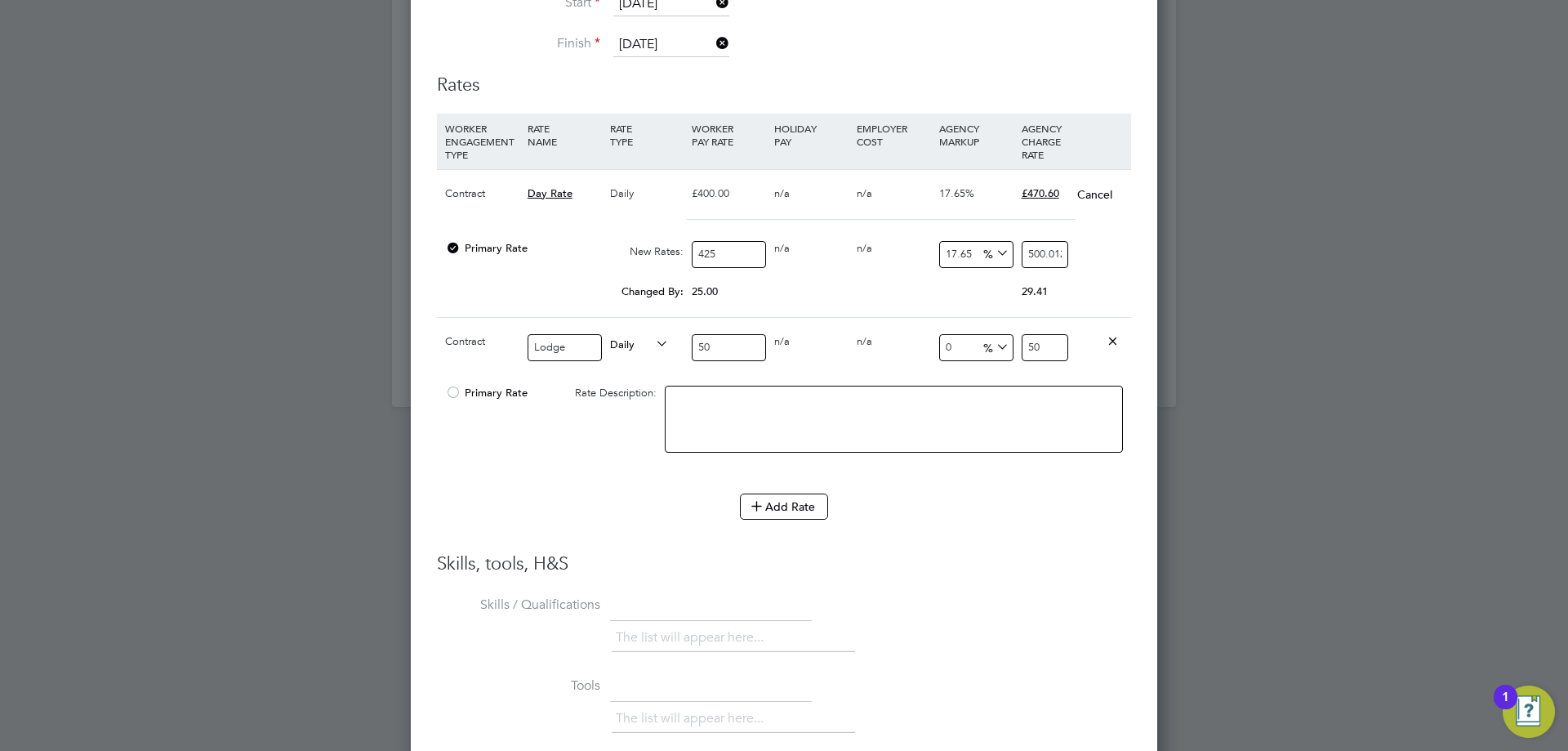
scroll to position [1706, 0]
click at [940, 470] on div at bounding box center [894, 428] width 466 height 100
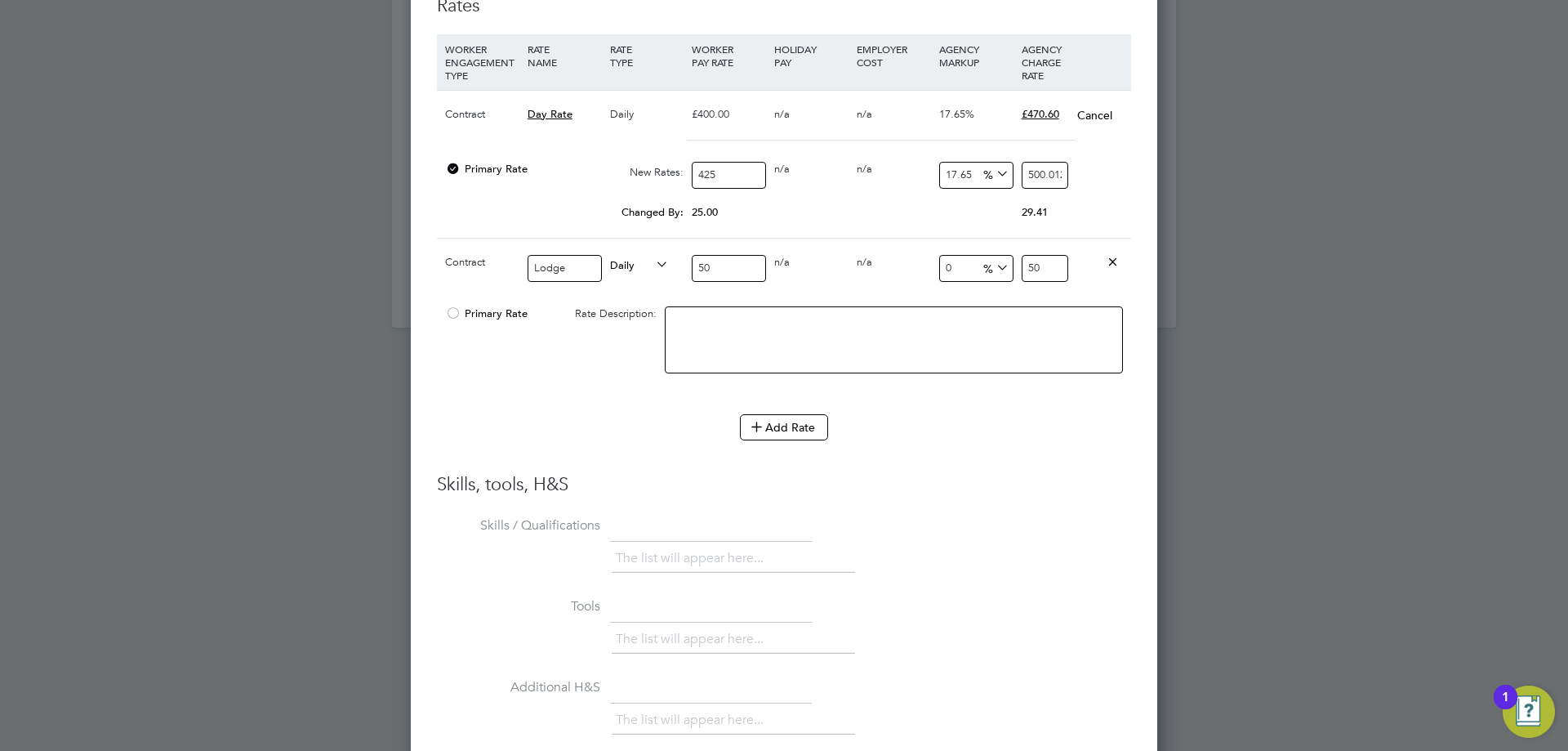
scroll to position [2033, 0]
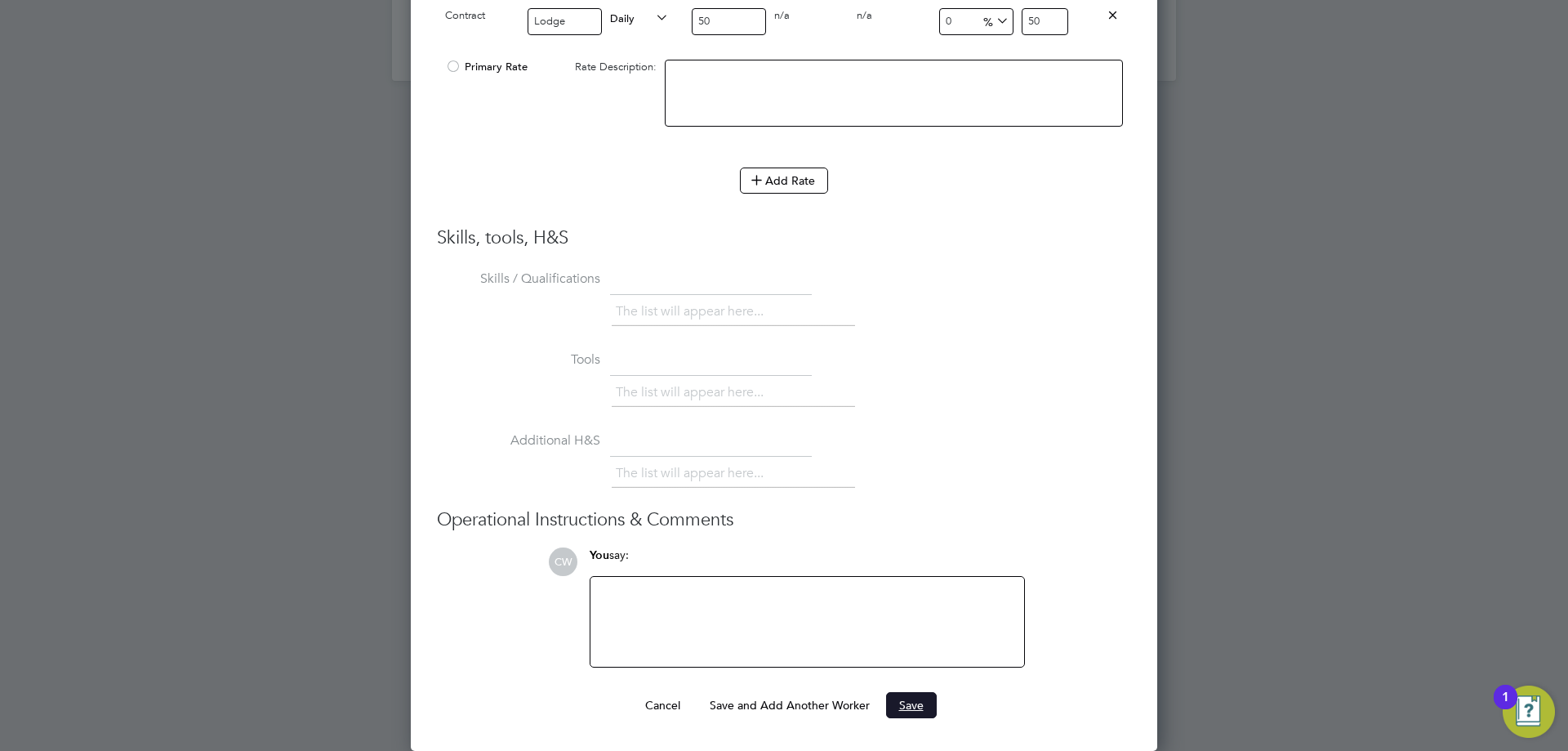
click at [906, 706] on button "Save" at bounding box center [911, 705] width 50 height 26
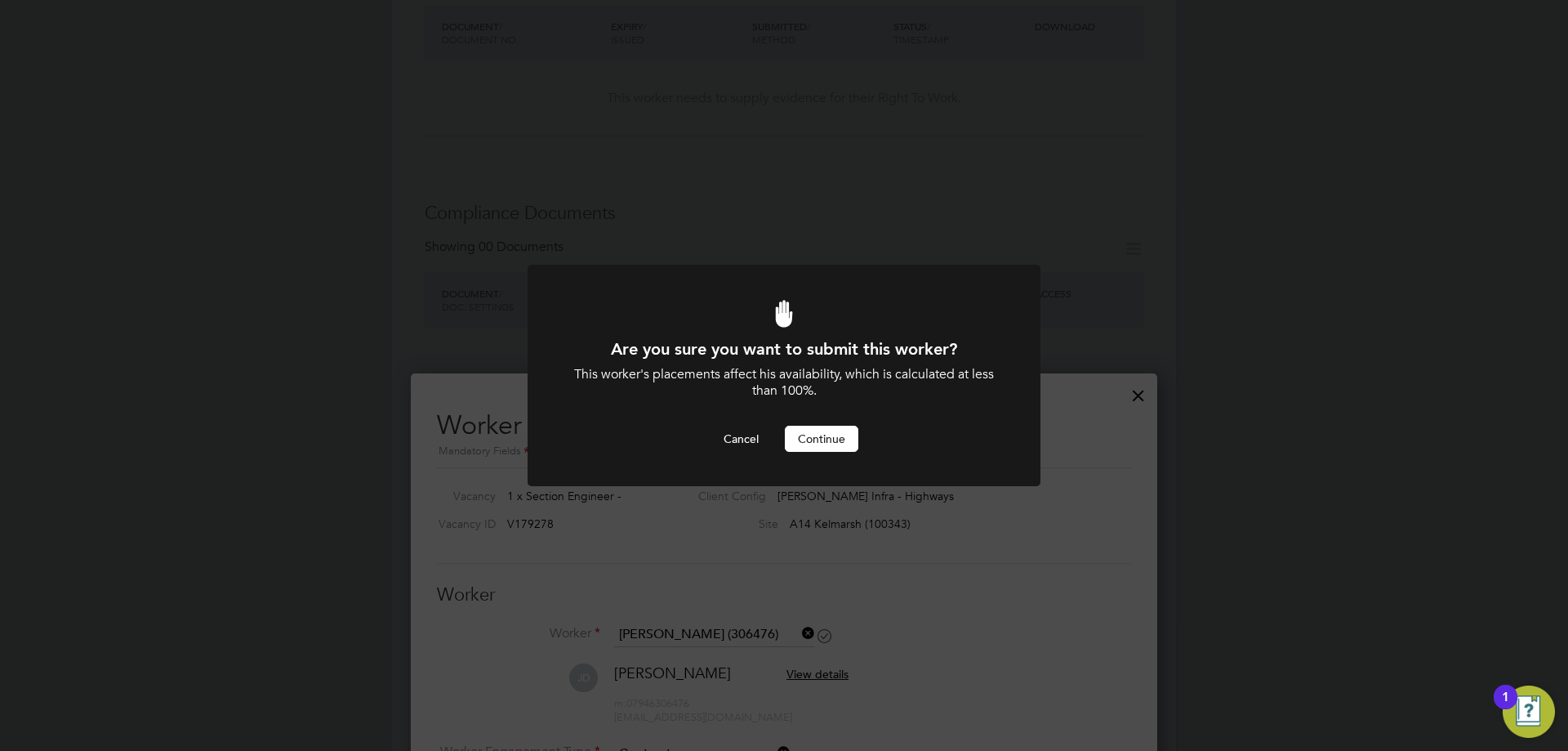
scroll to position [0, 0]
click at [816, 436] on button "Continue" at bounding box center [822, 439] width 73 height 26
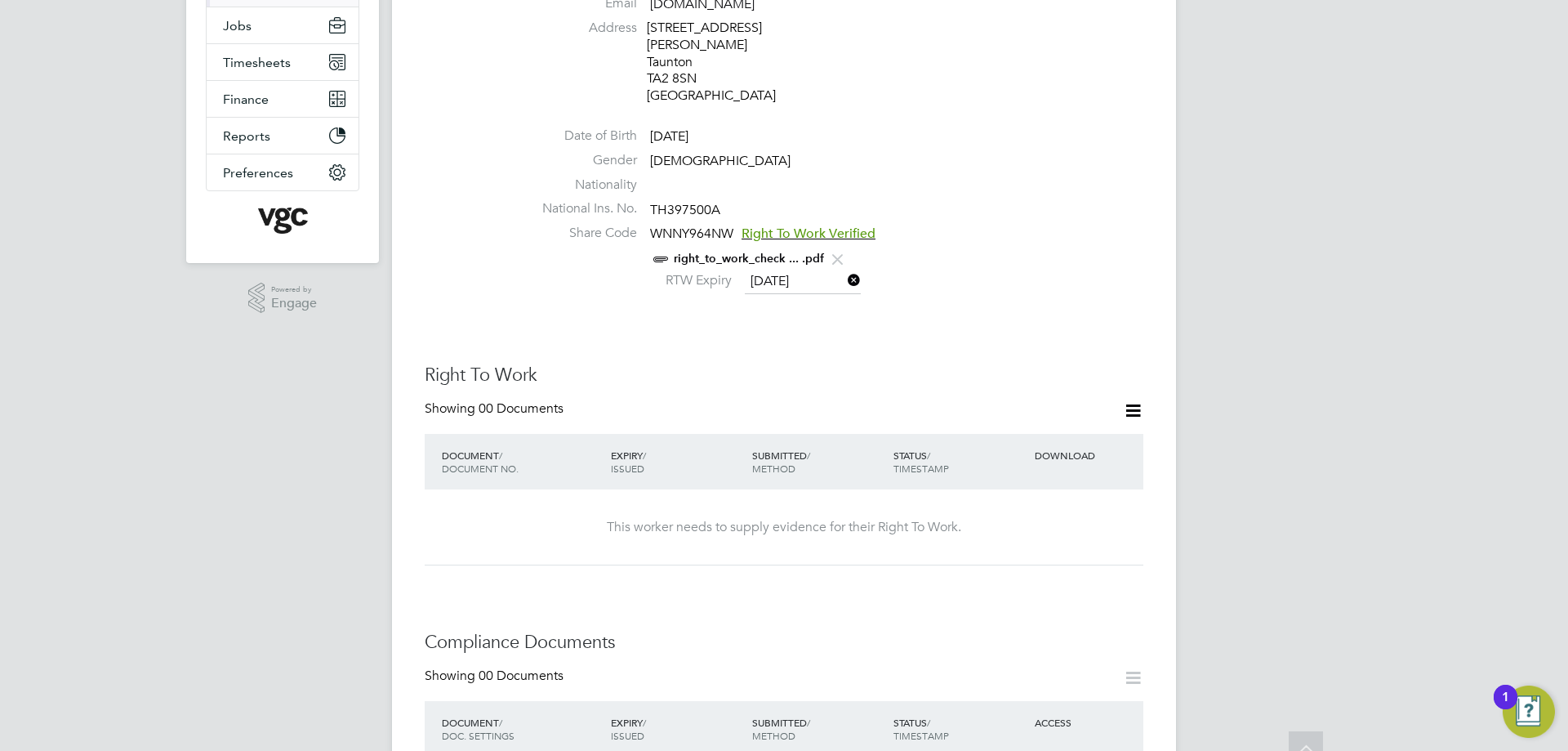
scroll to position [327, 0]
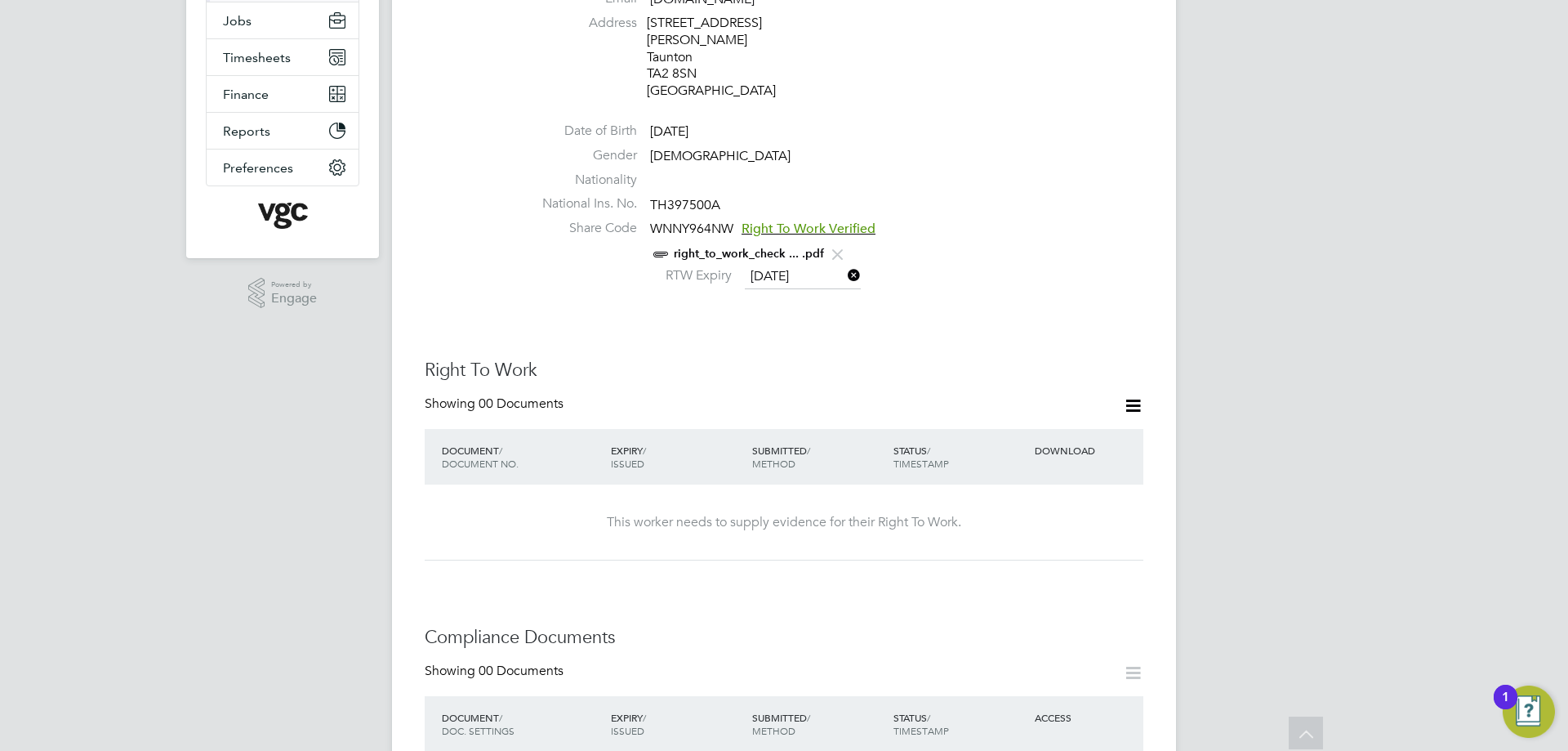
click at [750, 247] on link "right_to_work_check ... .pdf" at bounding box center [749, 253] width 151 height 14
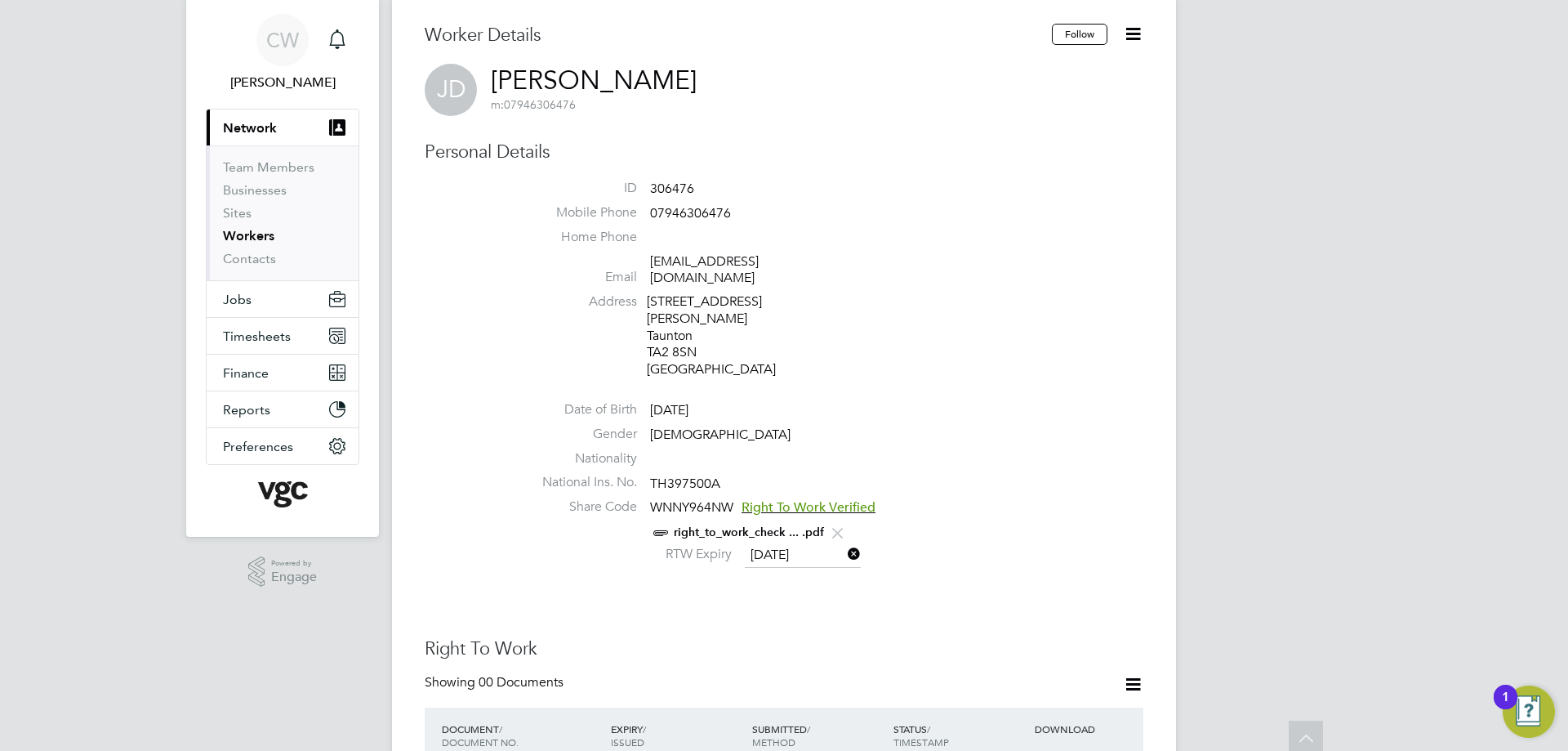
scroll to position [0, 0]
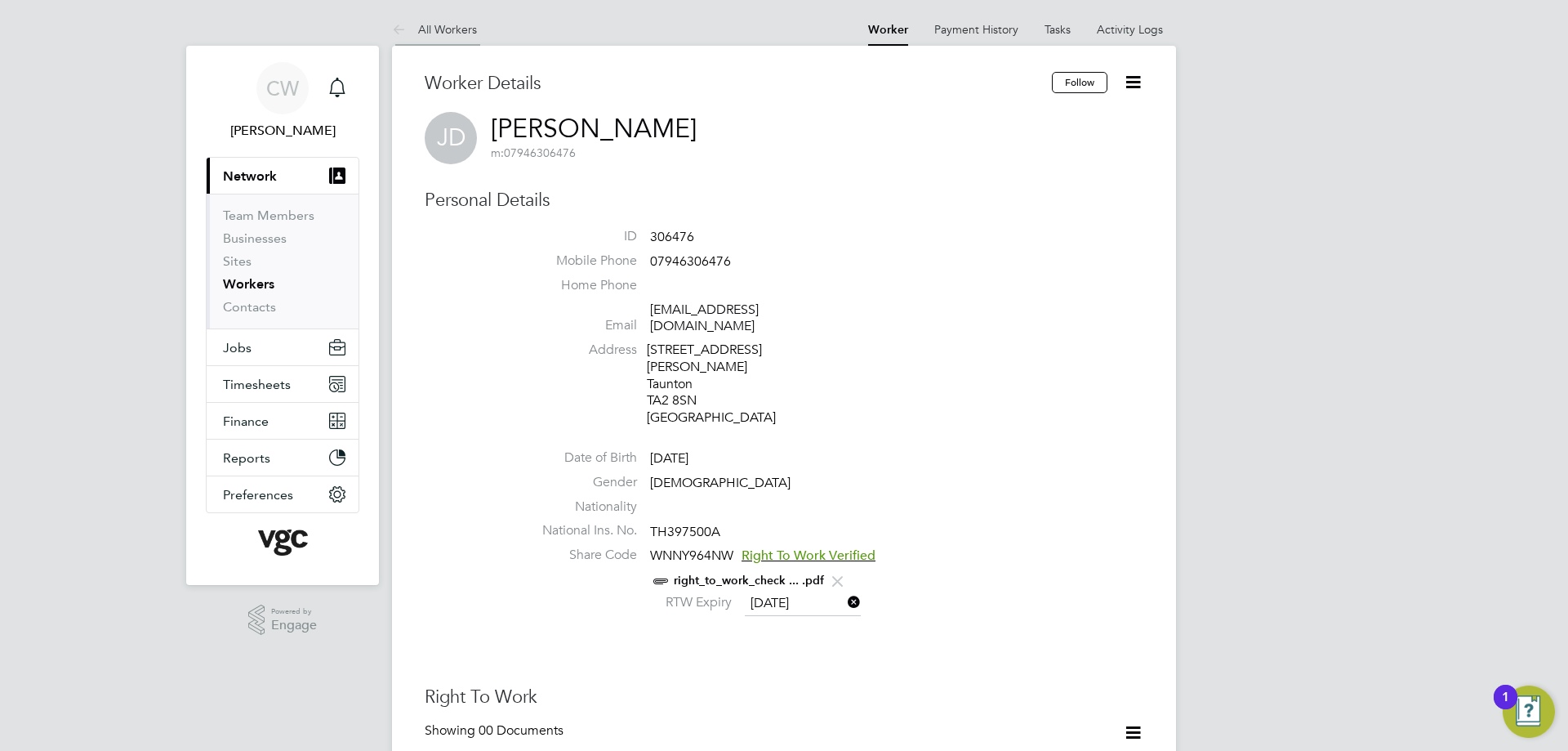
click at [433, 34] on link "All Workers" at bounding box center [434, 29] width 85 height 15
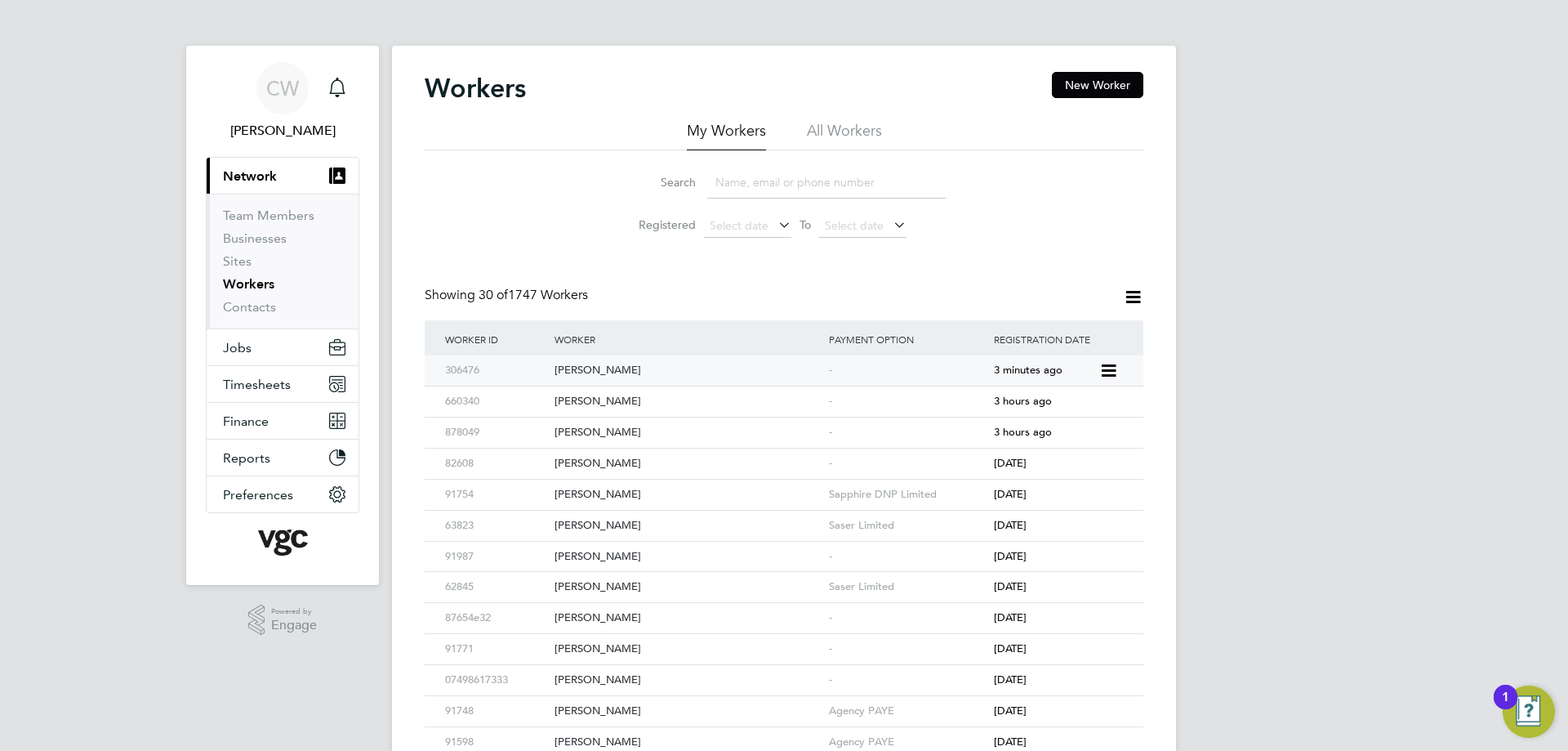
click at [574, 367] on div "Jack Davenport" at bounding box center [688, 370] width 274 height 30
click at [593, 427] on div "Maciej Kowalski" at bounding box center [688, 432] width 274 height 30
click at [585, 432] on div "Maciej Kowalski" at bounding box center [688, 432] width 274 height 30
click at [577, 370] on div "Jack Davenport" at bounding box center [688, 370] width 274 height 30
click at [584, 402] on div "[PERSON_NAME]" at bounding box center [688, 401] width 274 height 30
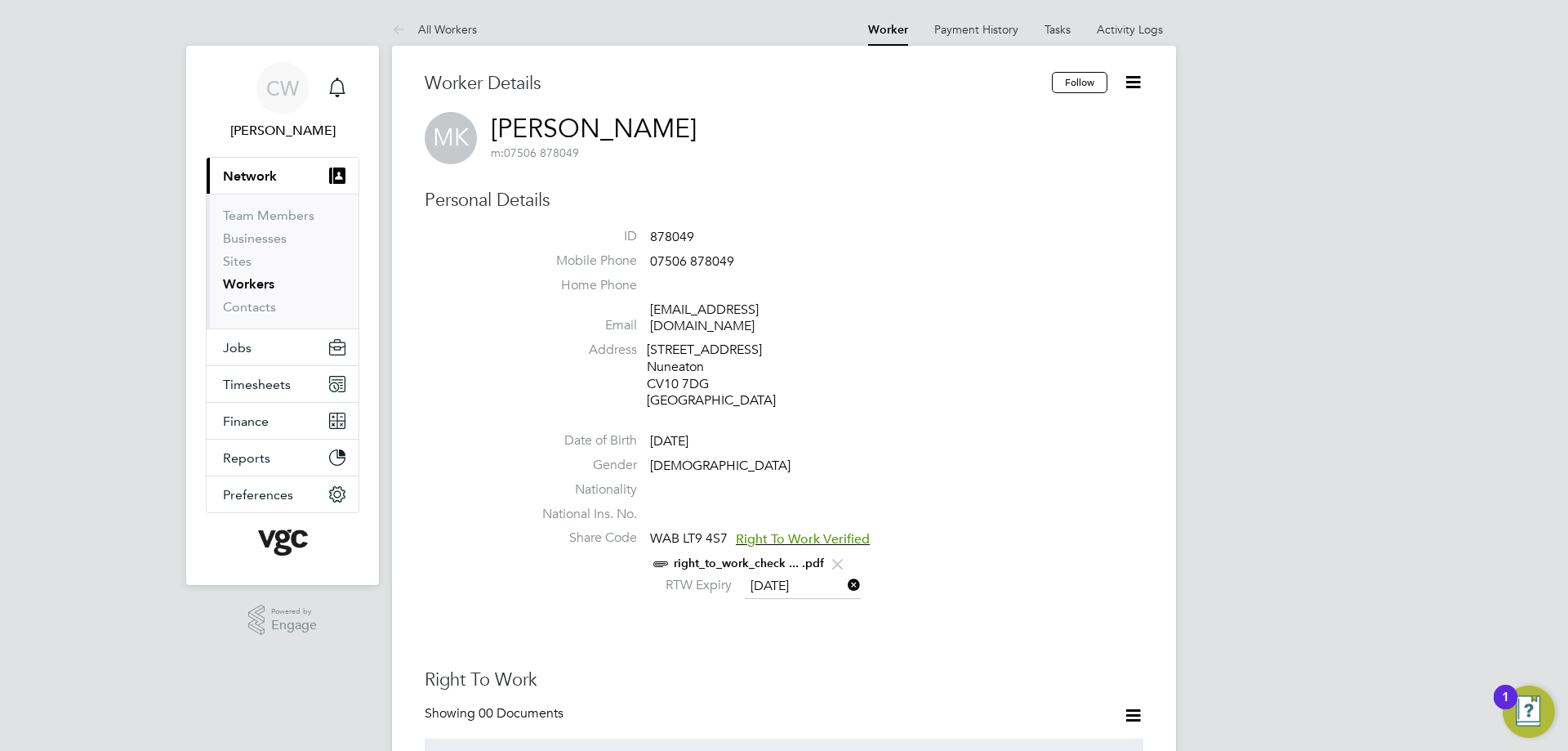
click at [776, 531] on span "Right To Work Verified" at bounding box center [803, 539] width 134 height 17
click at [813, 531] on span "Right To Work Verified" at bounding box center [803, 539] width 134 height 17
click at [708, 556] on link "right_to_work_check ... .pdf" at bounding box center [749, 563] width 151 height 14
click at [758, 556] on link "right_to_work_check ... .pdf" at bounding box center [749, 563] width 151 height 14
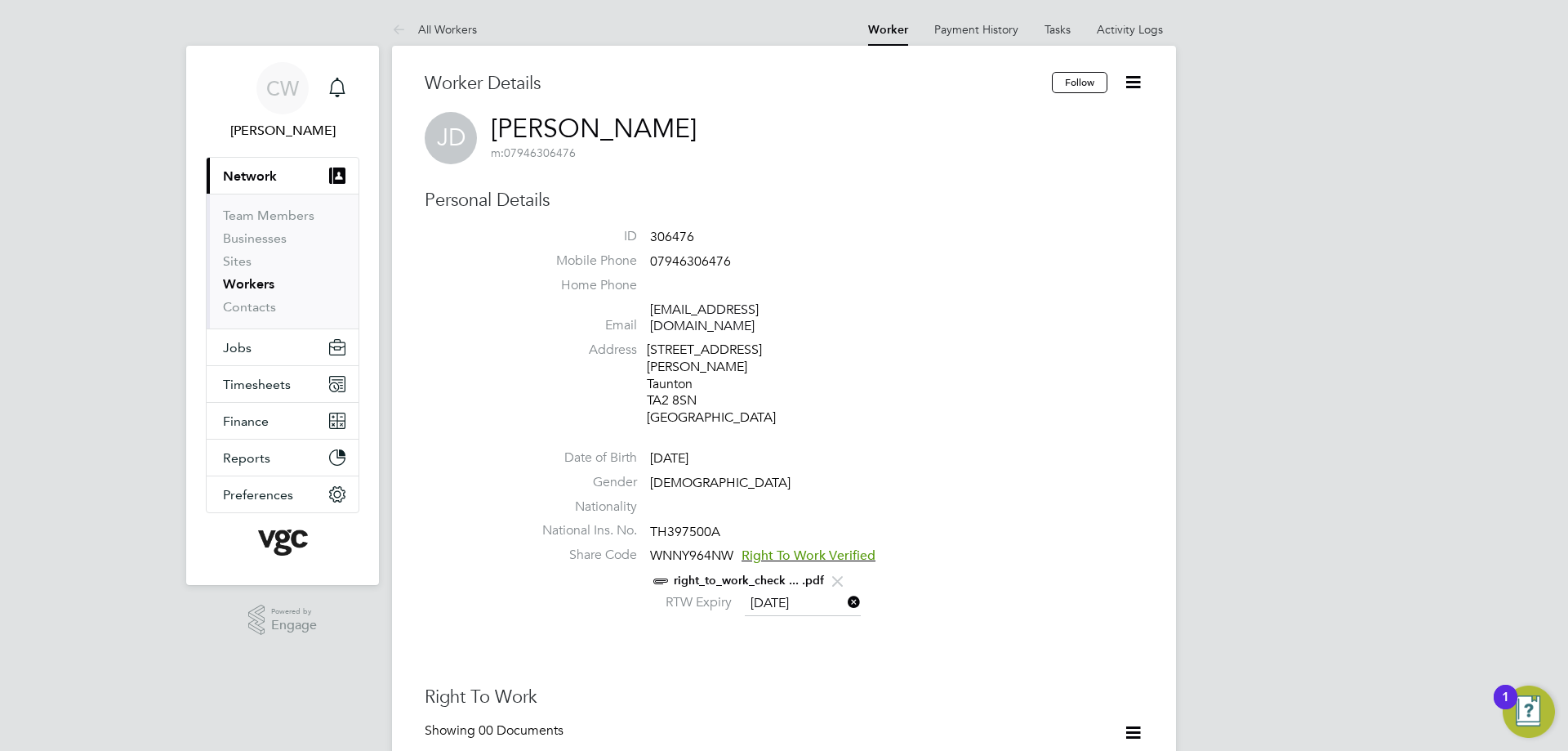
click at [777, 574] on link "right_to_work_check ... .pdf" at bounding box center [749, 580] width 151 height 14
